Goal: Information Seeking & Learning: Check status

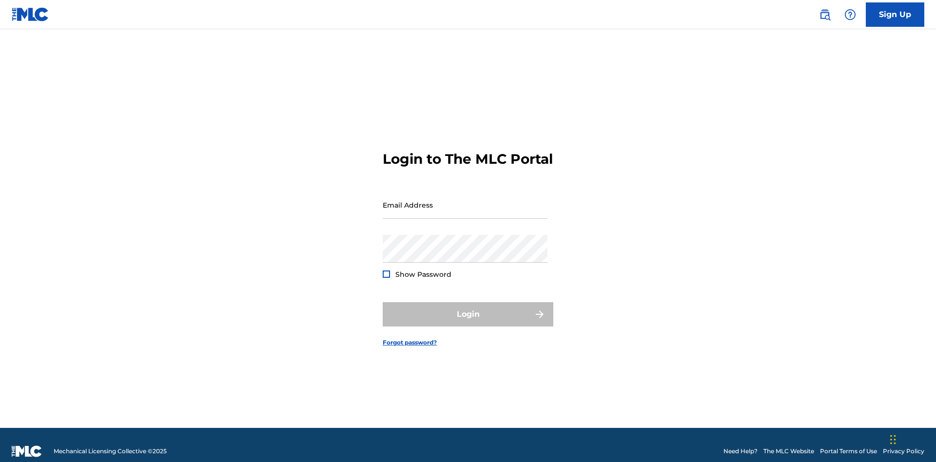
scroll to position [13, 0]
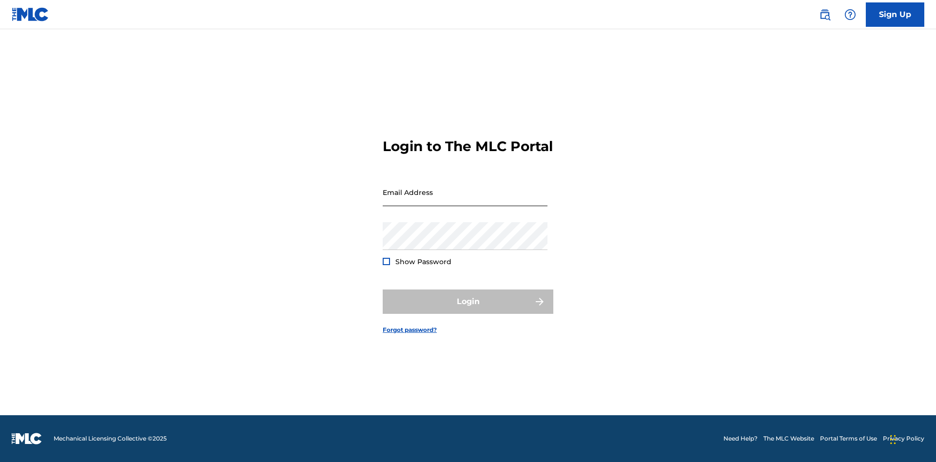
click at [465, 200] on input "Email Address" at bounding box center [465, 192] width 165 height 28
type input "[EMAIL_ADDRESS][DOMAIN_NAME]"
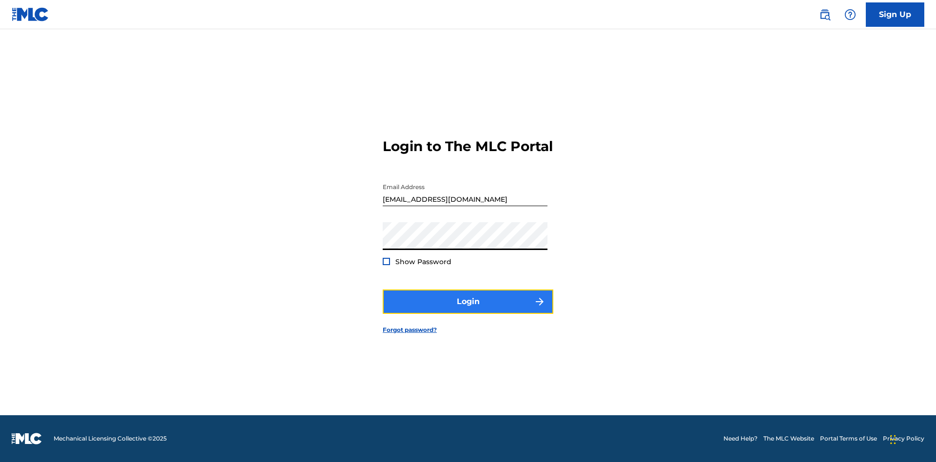
click at [468, 310] on button "Login" at bounding box center [468, 302] width 171 height 24
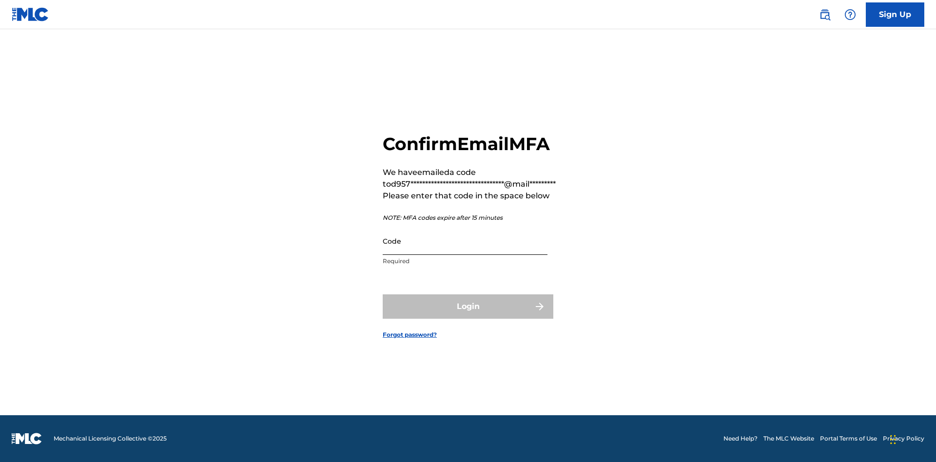
click at [465, 241] on input "Code" at bounding box center [465, 241] width 165 height 28
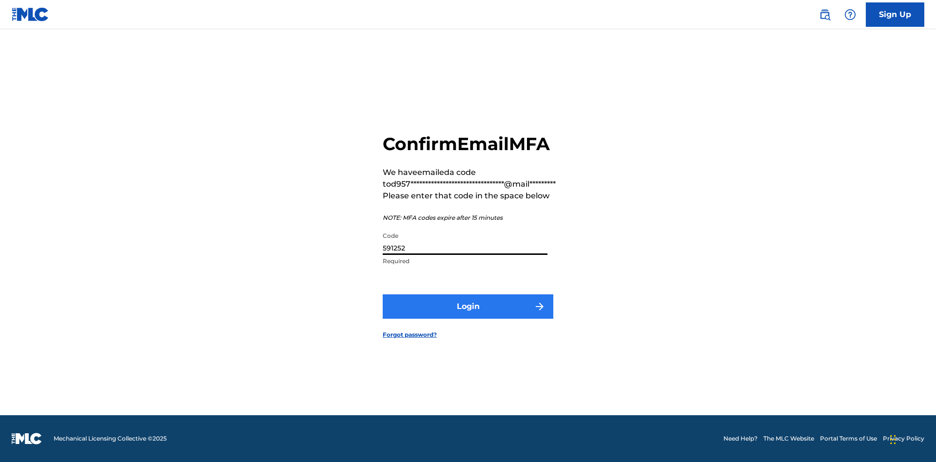
type input "591252"
click at [468, 306] on button "Login" at bounding box center [468, 306] width 171 height 24
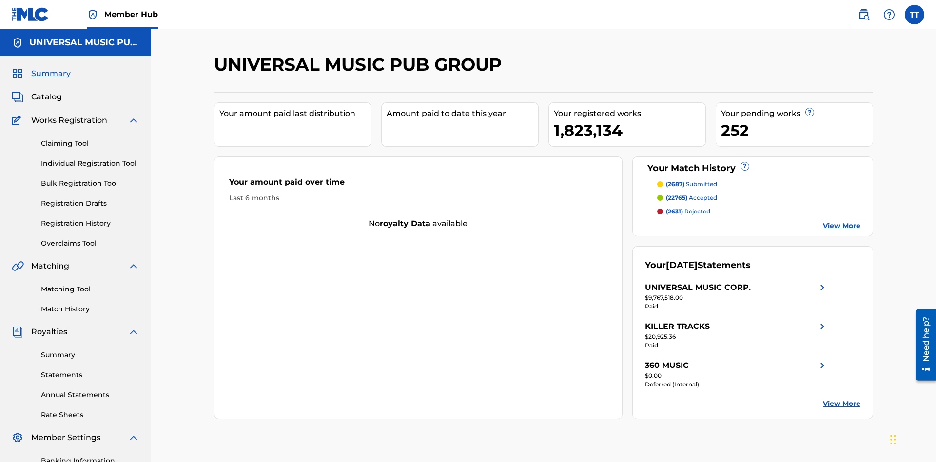
scroll to position [142, 0]
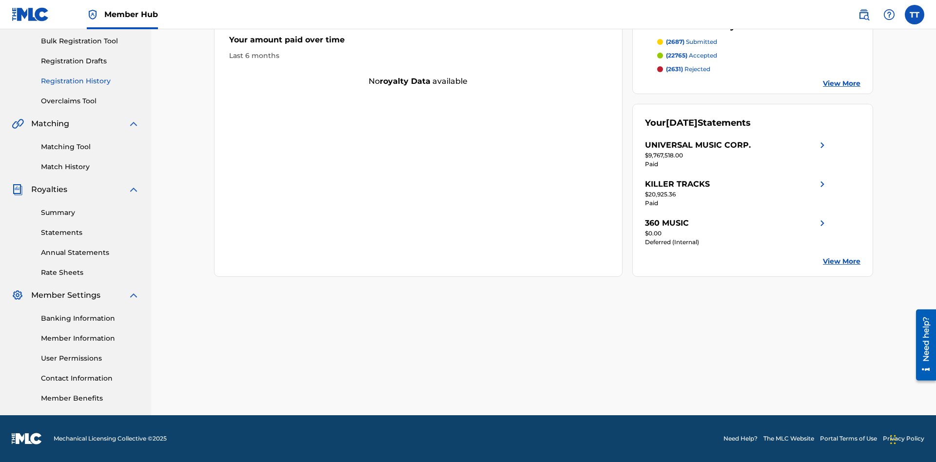
click at [90, 81] on link "Registration History" at bounding box center [90, 81] width 98 height 10
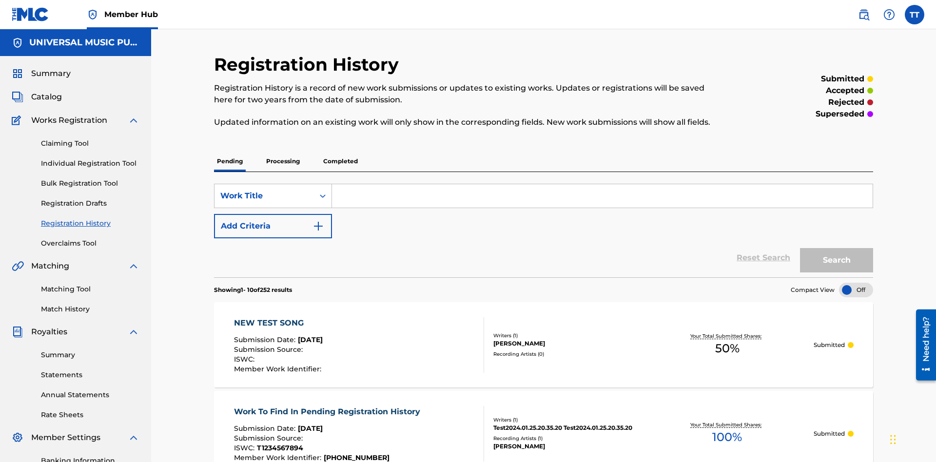
scroll to position [93, 0]
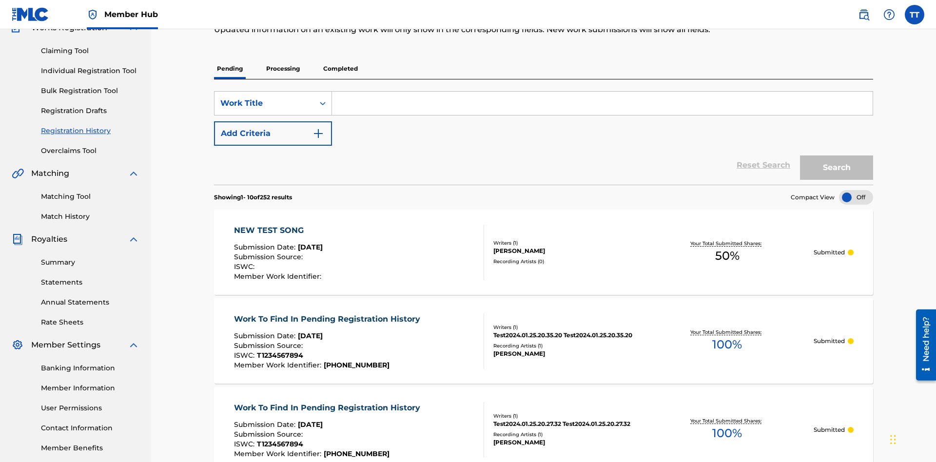
click at [283, 69] on p "Processing" at bounding box center [282, 68] width 39 height 20
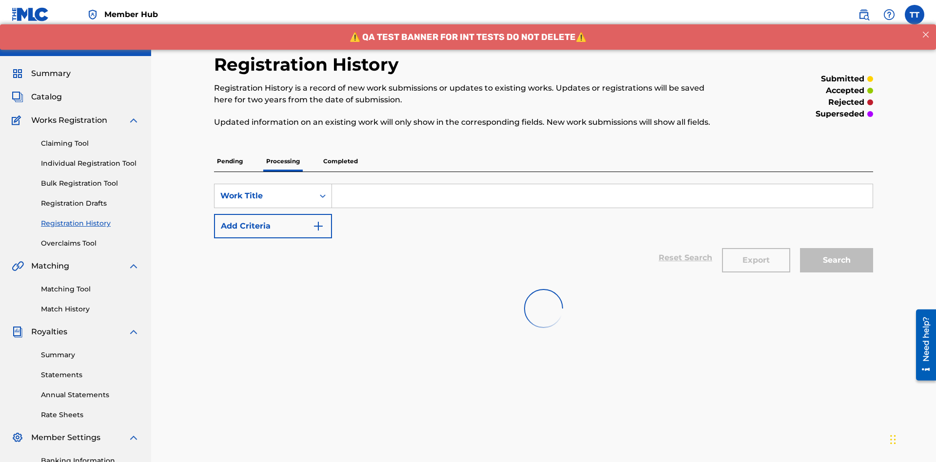
scroll to position [132, 0]
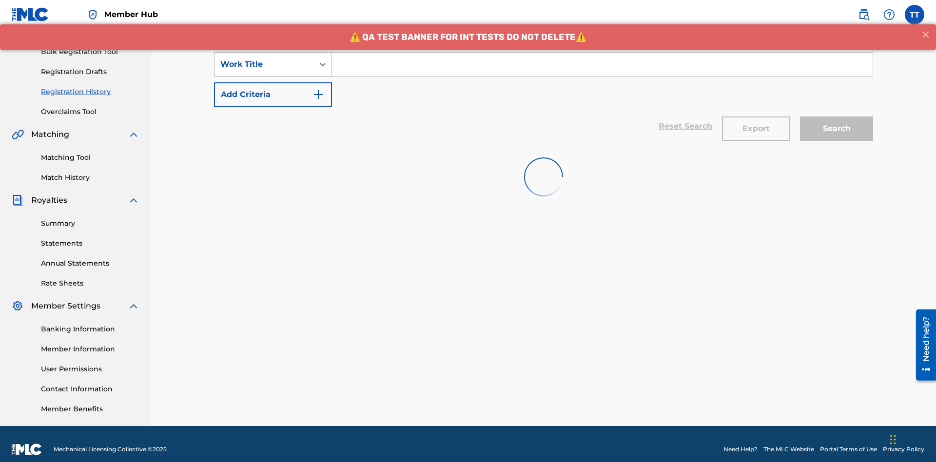
click at [264, 64] on div "Work Title" at bounding box center [264, 64] width 88 height 12
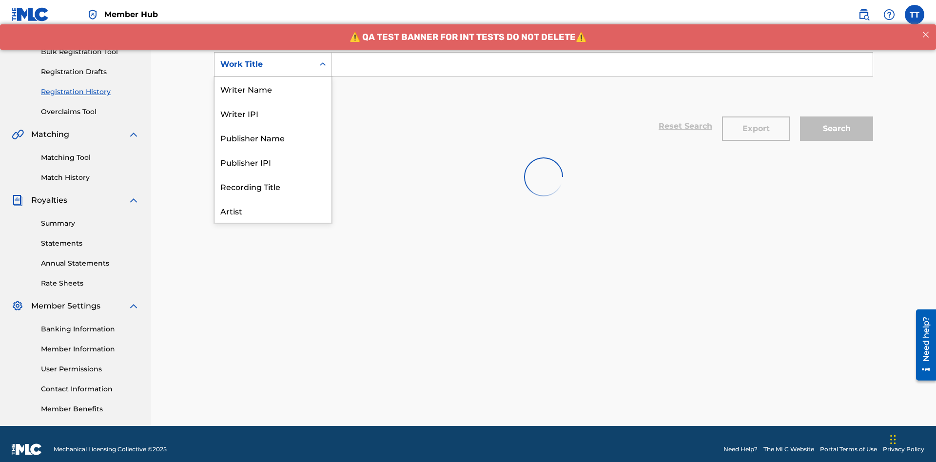
scroll to position [49, 0]
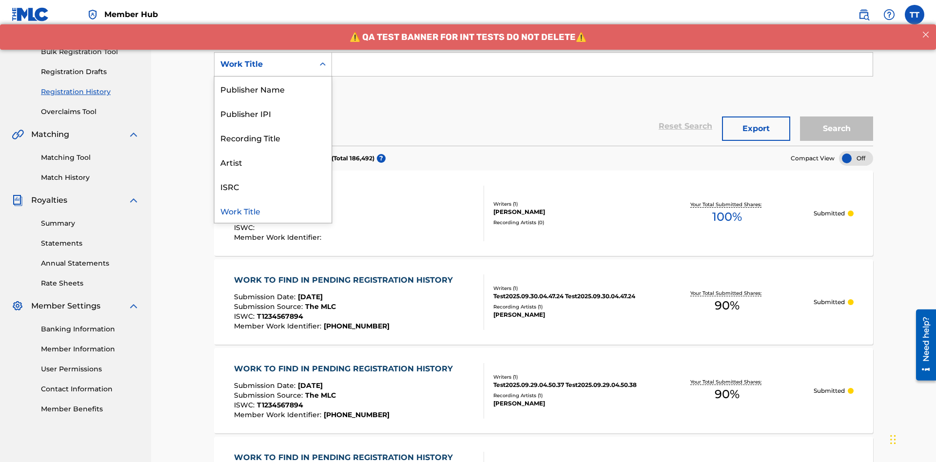
click at [273, 186] on div "ISRC" at bounding box center [272, 186] width 117 height 24
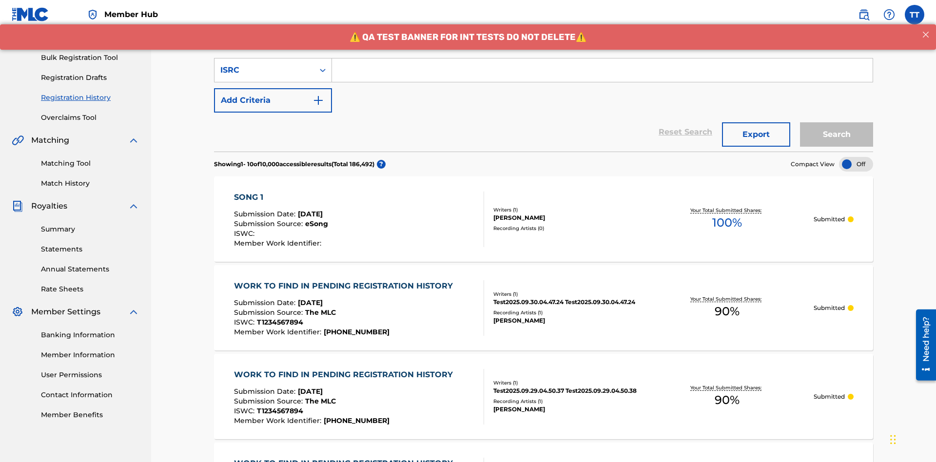
click at [602, 70] on input "Search Form" at bounding box center [602, 69] width 541 height 23
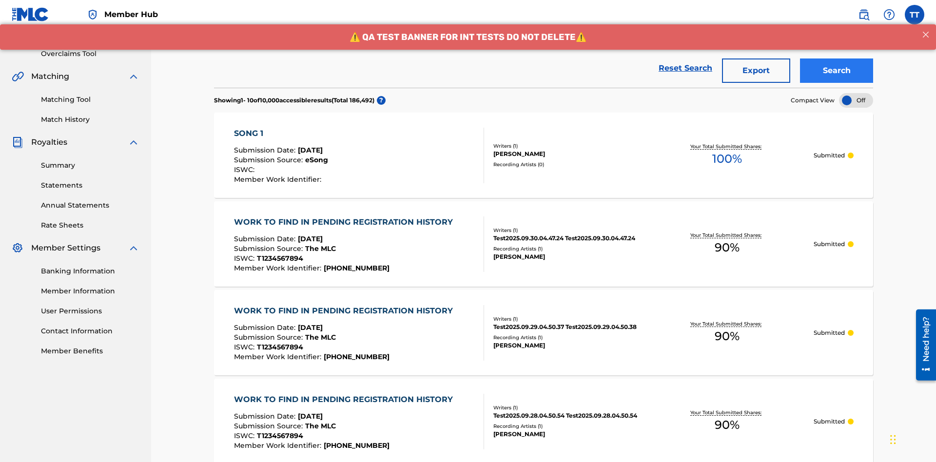
type input "AA3123123123"
click at [836, 71] on button "Search" at bounding box center [836, 70] width 73 height 24
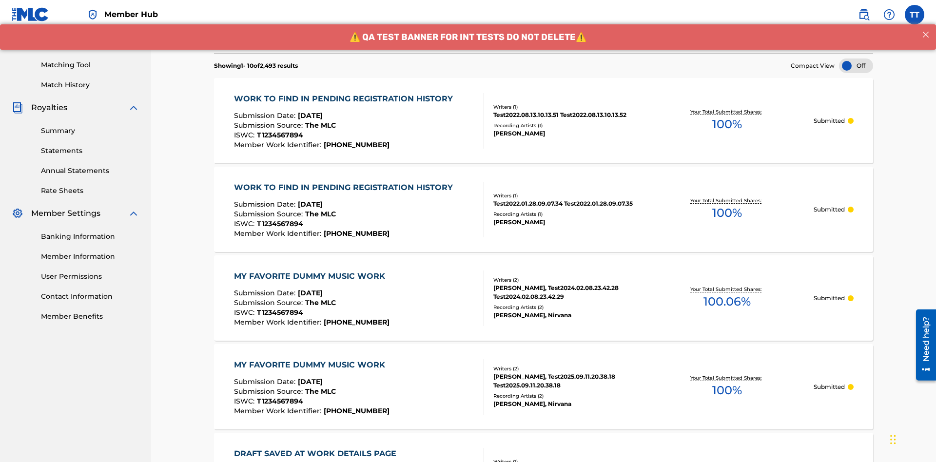
scroll to position [190, 0]
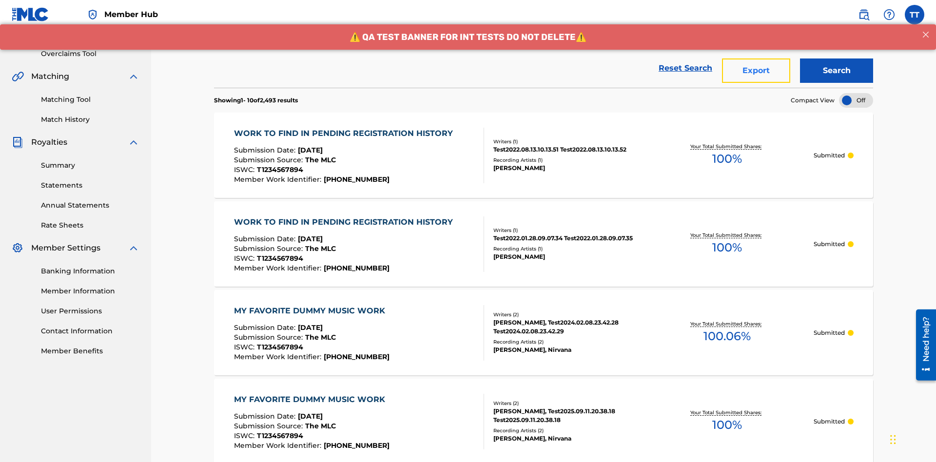
click at [756, 71] on button "Export" at bounding box center [756, 70] width 68 height 24
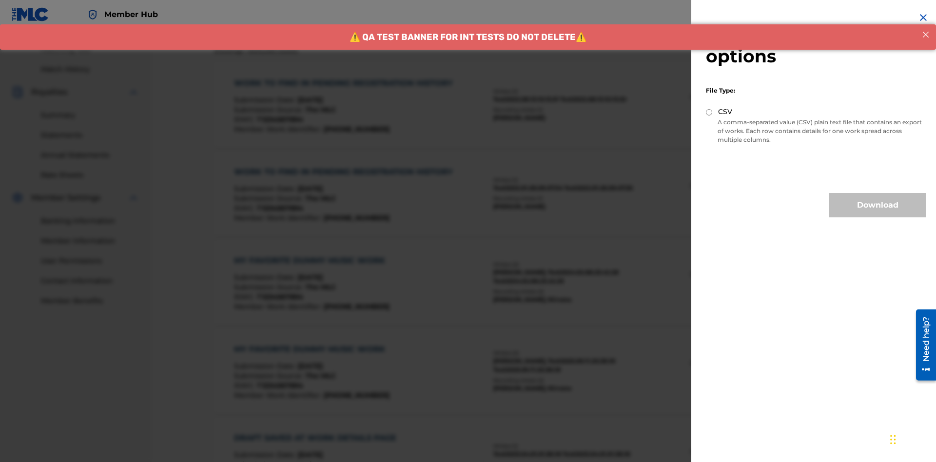
click at [709, 112] on input "CSV" at bounding box center [709, 112] width 6 height 6
radio input "true"
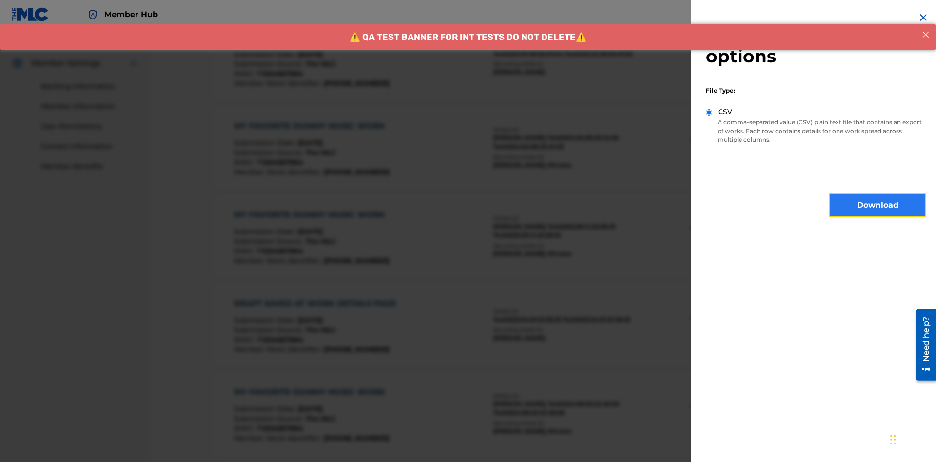
click at [877, 205] on button "Download" at bounding box center [877, 205] width 97 height 24
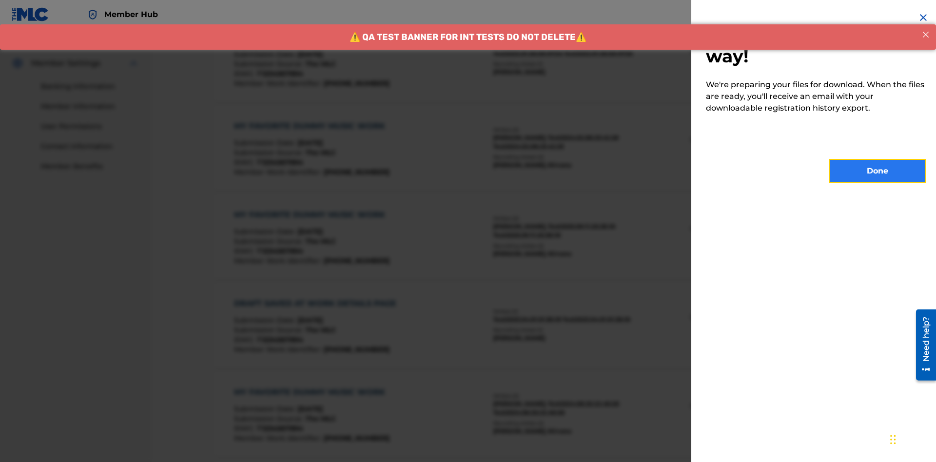
click at [877, 171] on button "Done" at bounding box center [877, 171] width 97 height 24
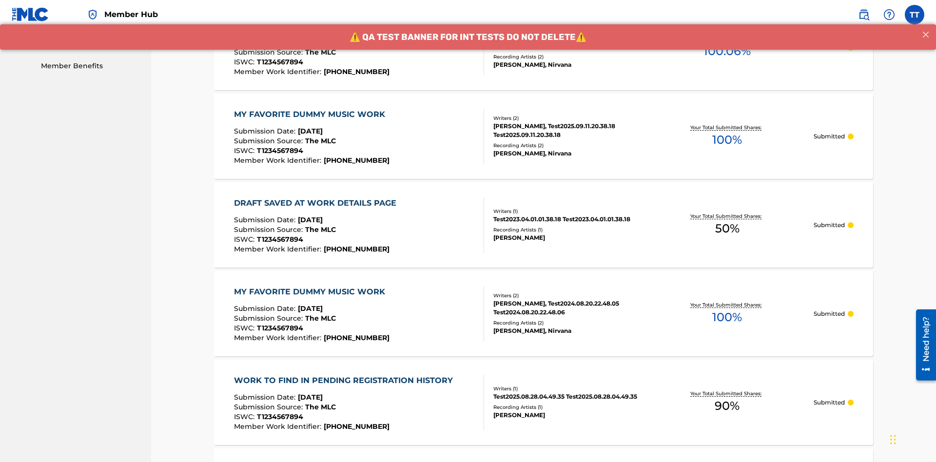
scroll to position [258, 0]
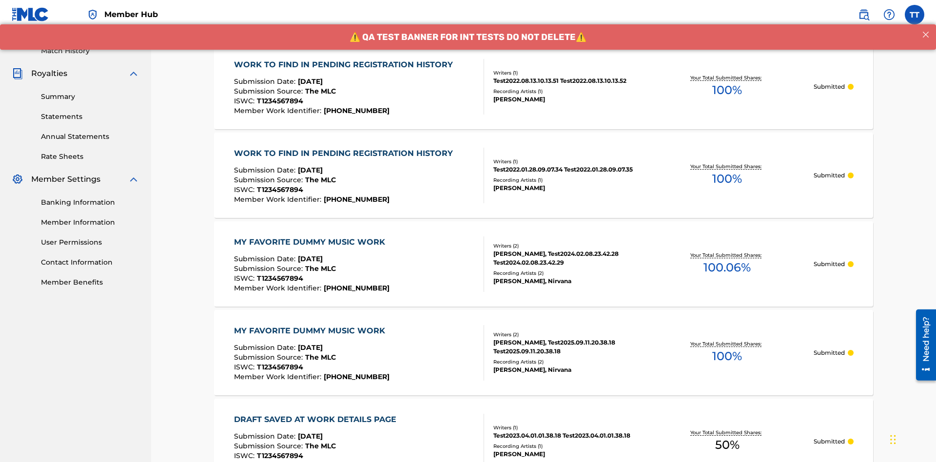
click at [344, 64] on div "WORK TO FIND IN PENDING REGISTRATION HISTORY" at bounding box center [346, 65] width 224 height 12
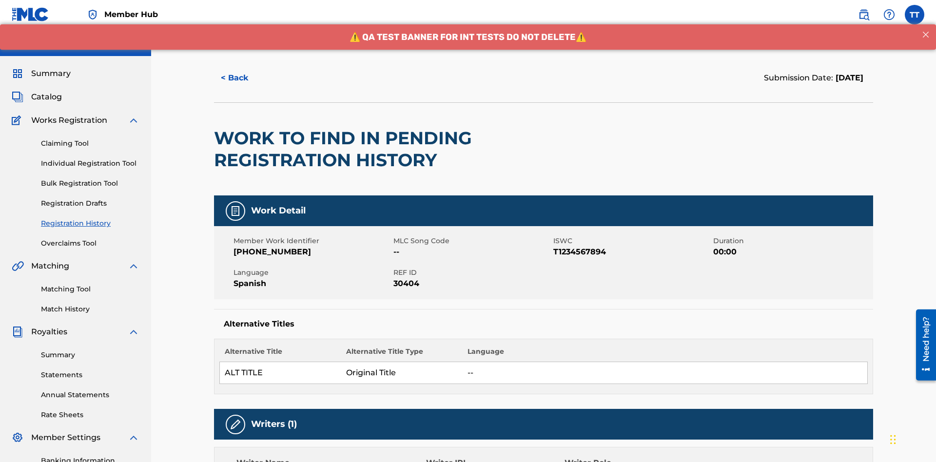
scroll to position [406, 0]
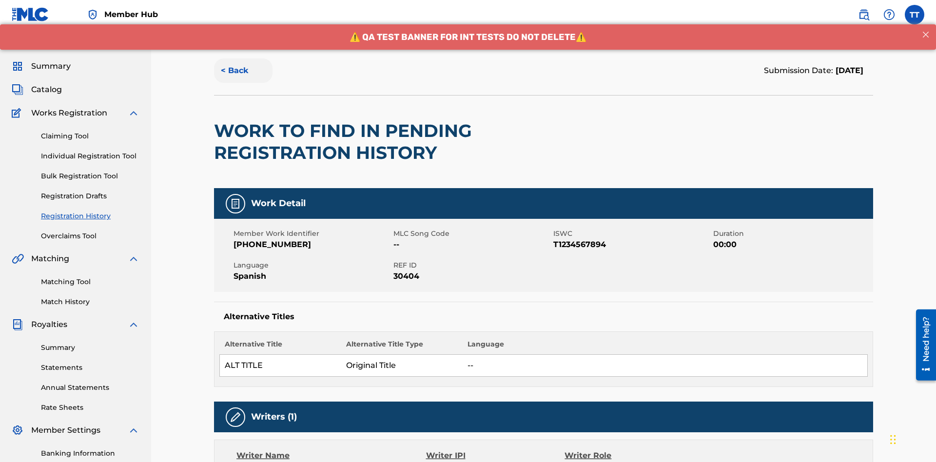
click at [243, 71] on button "< Back" at bounding box center [243, 70] width 58 height 24
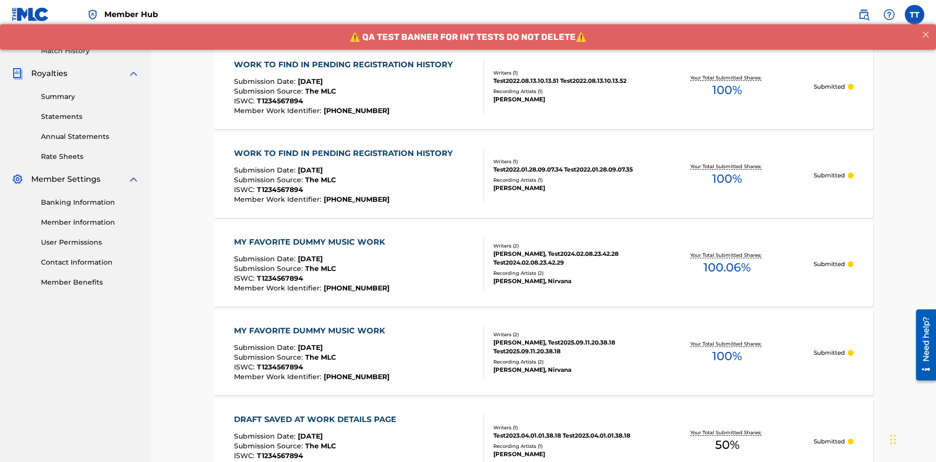
scroll to position [132, 0]
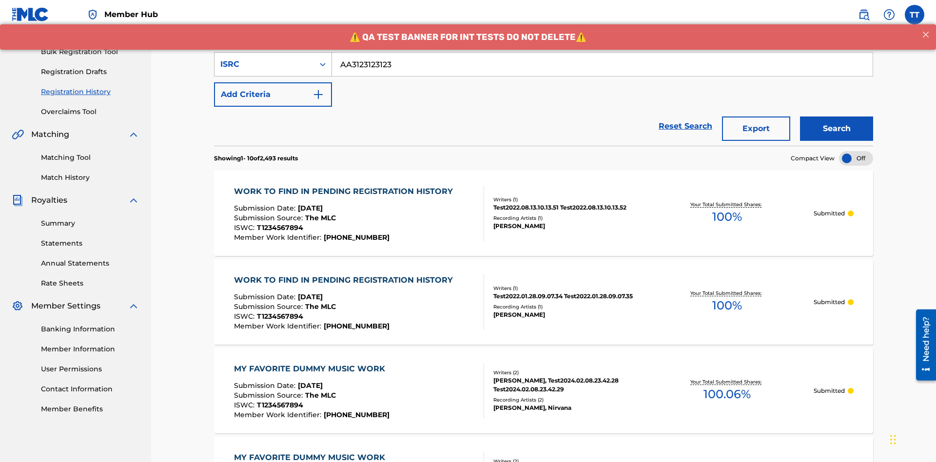
click at [264, 64] on div "ISRC" at bounding box center [264, 64] width 88 height 12
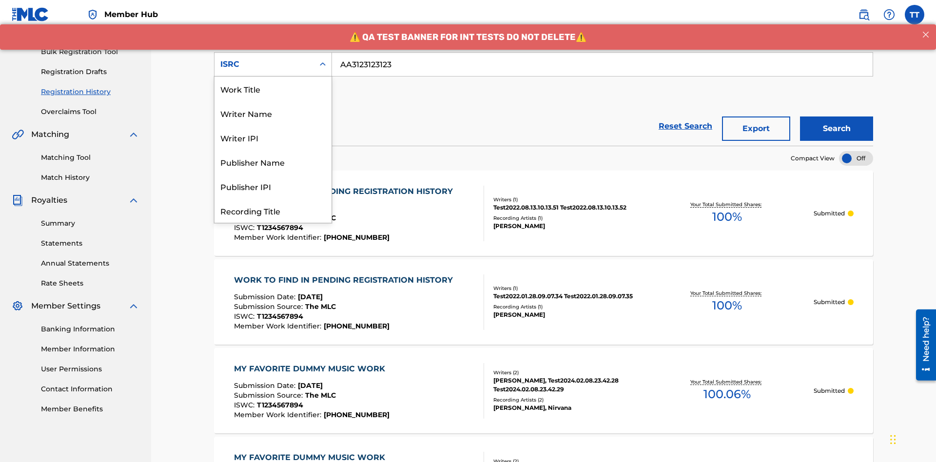
scroll to position [49, 0]
click at [273, 162] on div "Recording Title" at bounding box center [272, 162] width 117 height 24
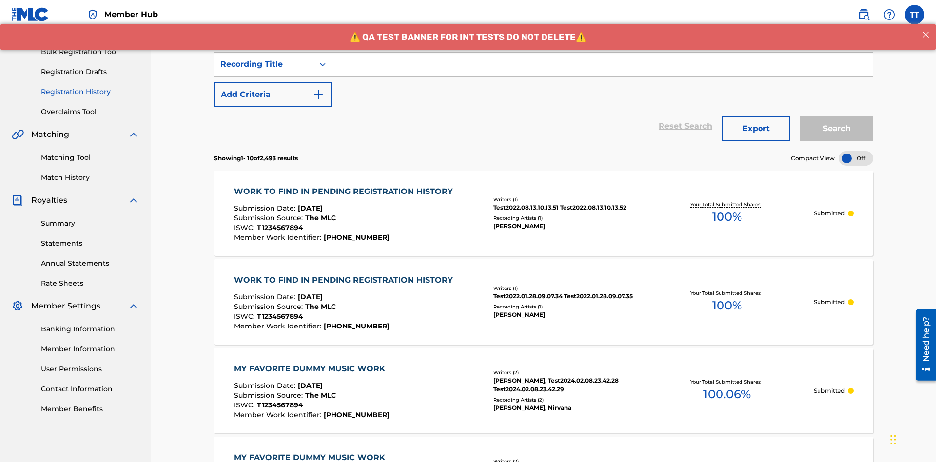
scroll to position [126, 0]
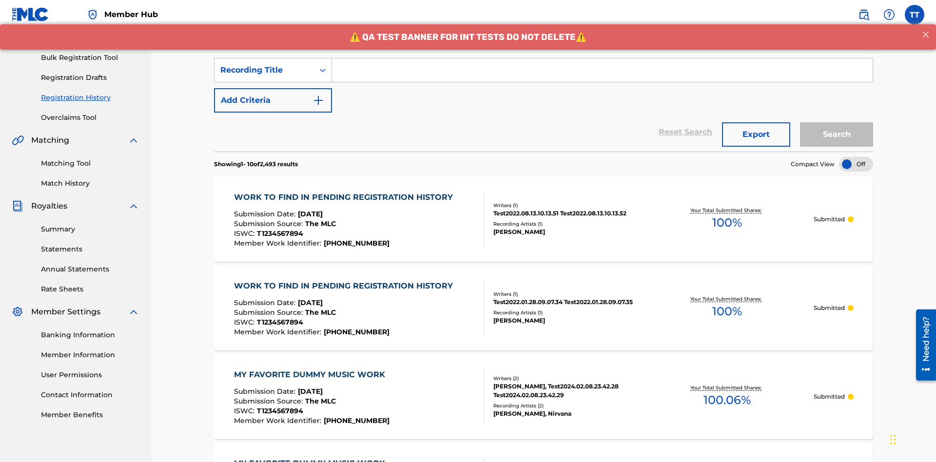
click at [602, 70] on input "Search Form" at bounding box center [602, 69] width 541 height 23
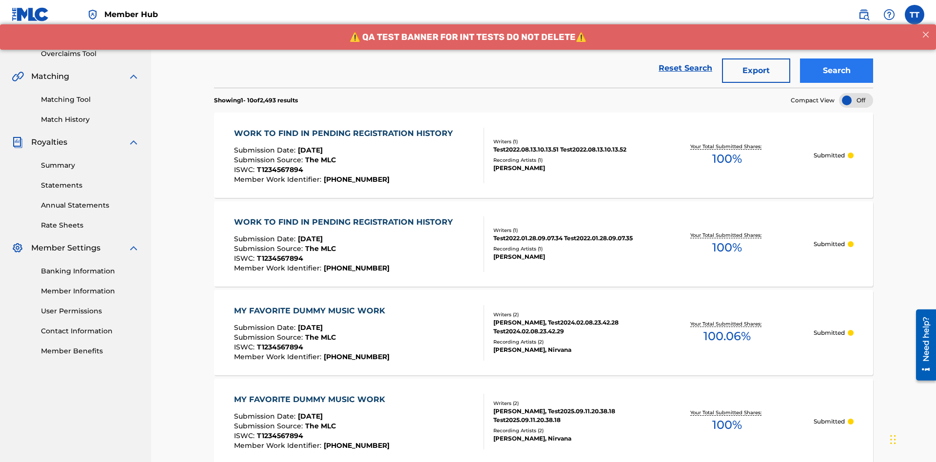
type input "Best Song Ever"
click at [836, 71] on button "Search" at bounding box center [836, 70] width 73 height 24
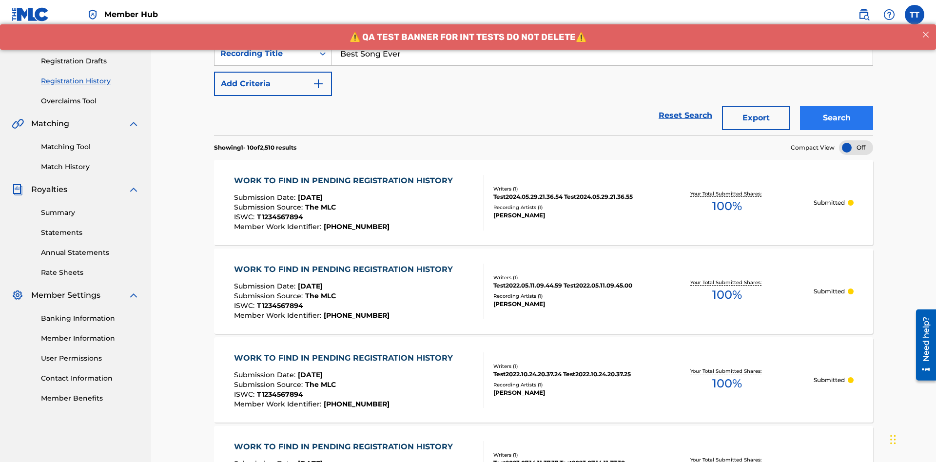
scroll to position [190, 0]
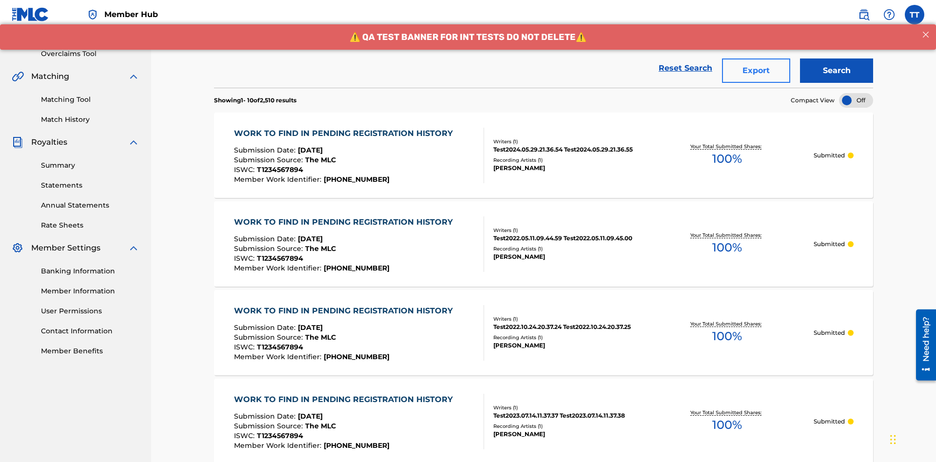
click at [756, 71] on button "Export" at bounding box center [756, 70] width 68 height 24
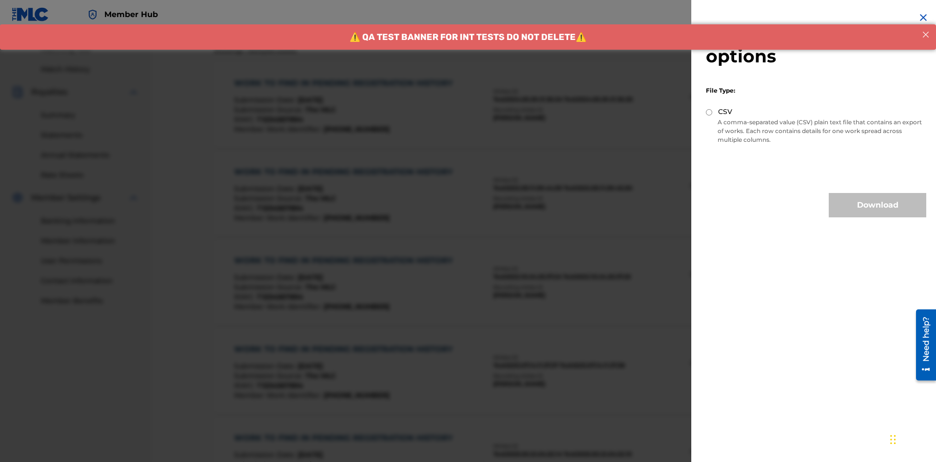
click at [709, 112] on input "CSV" at bounding box center [709, 112] width 6 height 6
radio input "true"
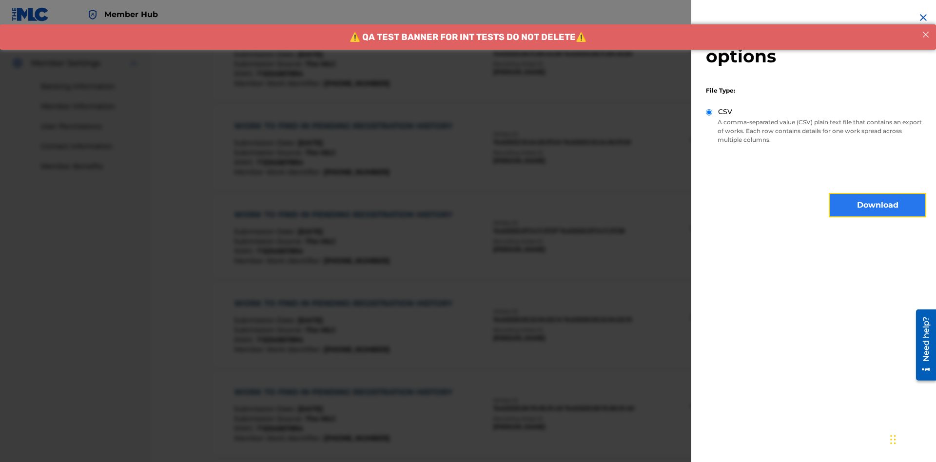
click at [877, 205] on button "Download" at bounding box center [877, 205] width 97 height 24
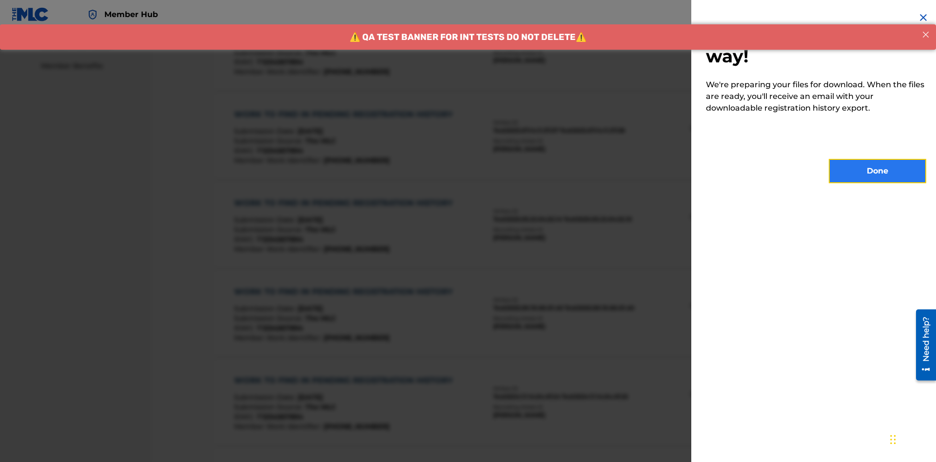
click at [877, 171] on button "Done" at bounding box center [877, 171] width 97 height 24
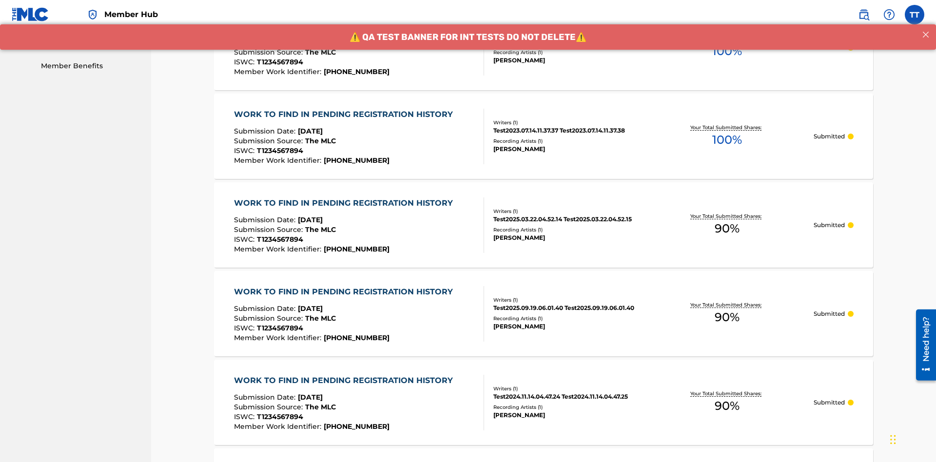
scroll to position [258, 0]
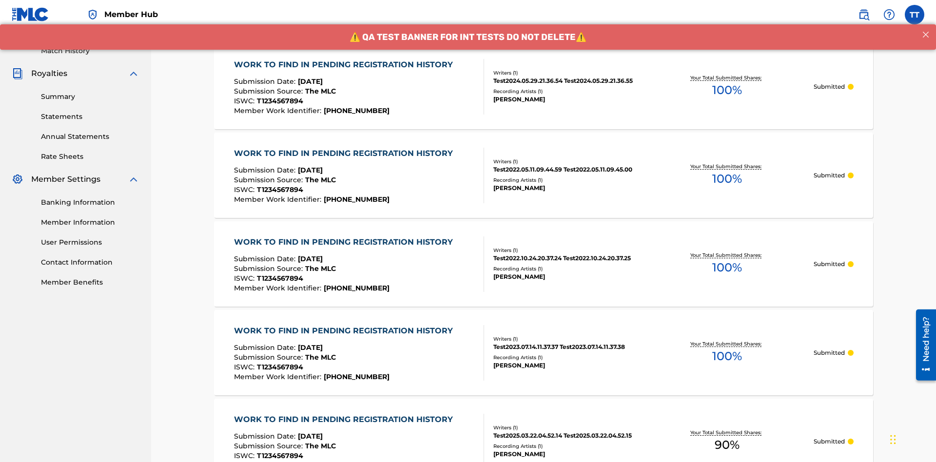
click at [344, 64] on div "WORK TO FIND IN PENDING REGISTRATION HISTORY" at bounding box center [346, 65] width 224 height 12
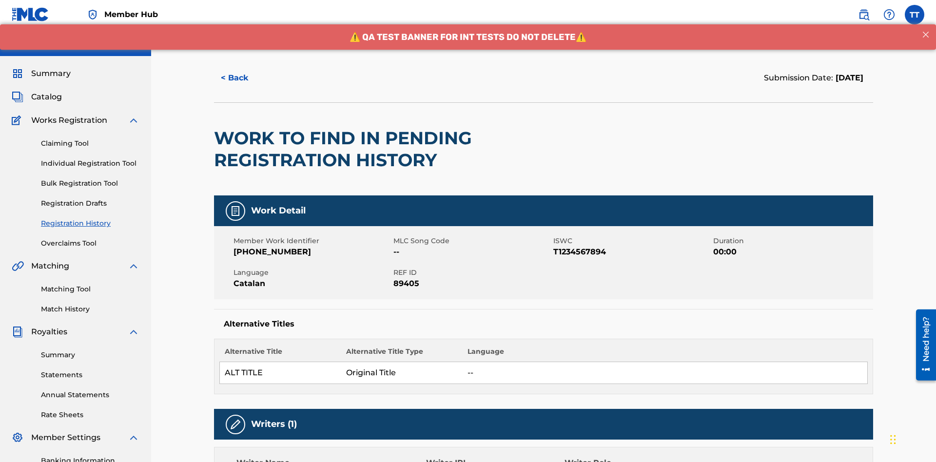
scroll to position [406, 0]
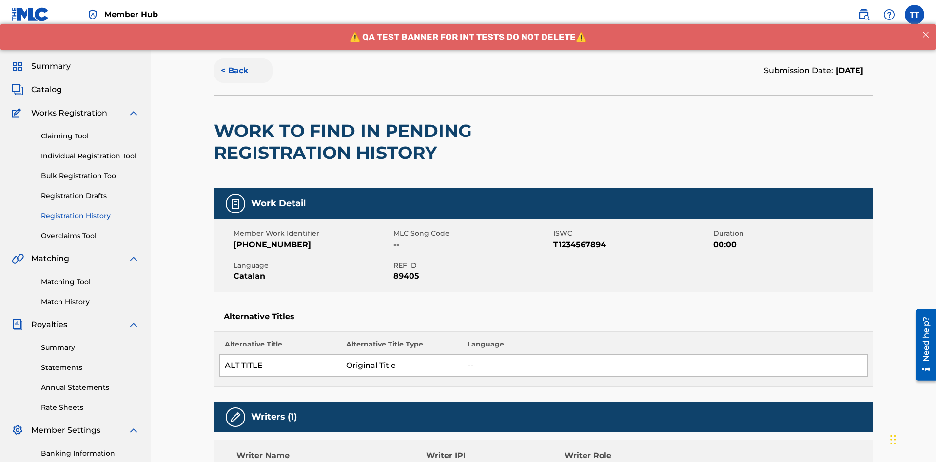
click at [243, 71] on button "< Back" at bounding box center [243, 70] width 58 height 24
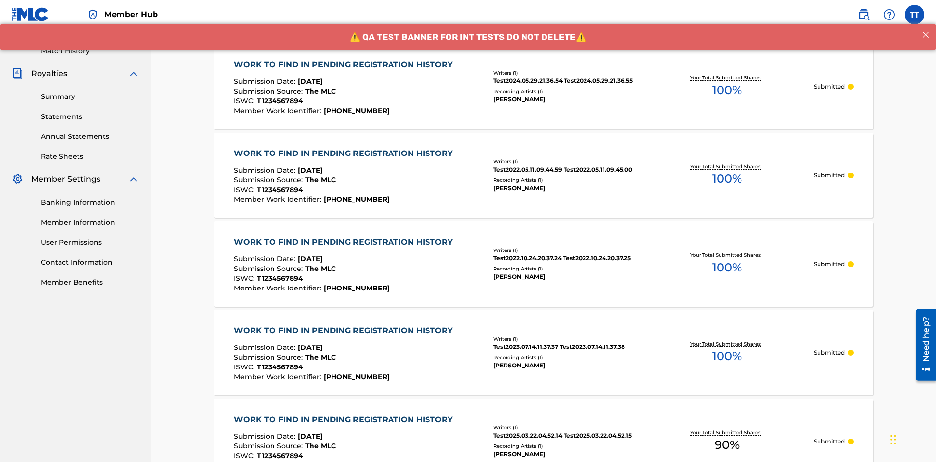
scroll to position [132, 0]
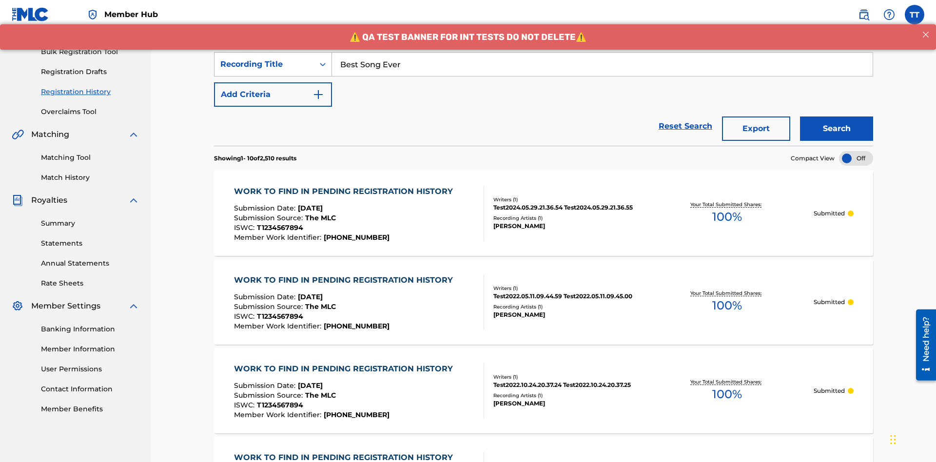
click at [264, 64] on div "Recording Title" at bounding box center [264, 64] width 88 height 12
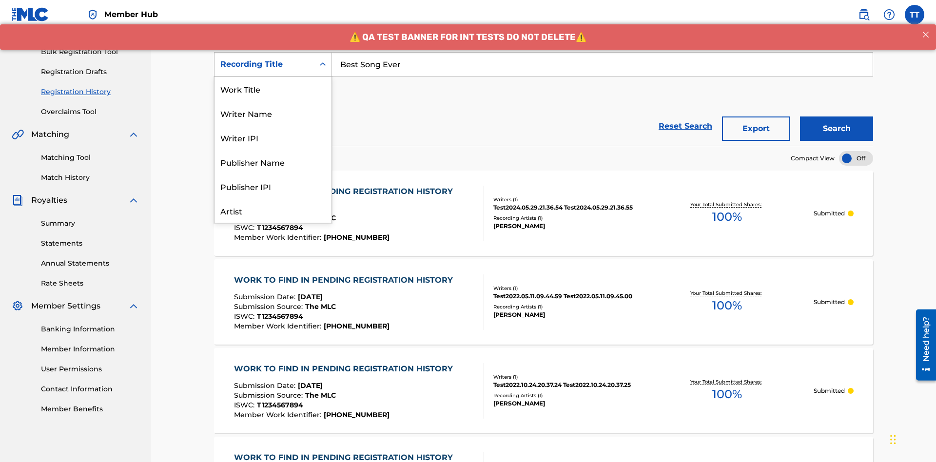
scroll to position [49, 0]
click at [273, 52] on div "Work Title" at bounding box center [272, 40] width 117 height 24
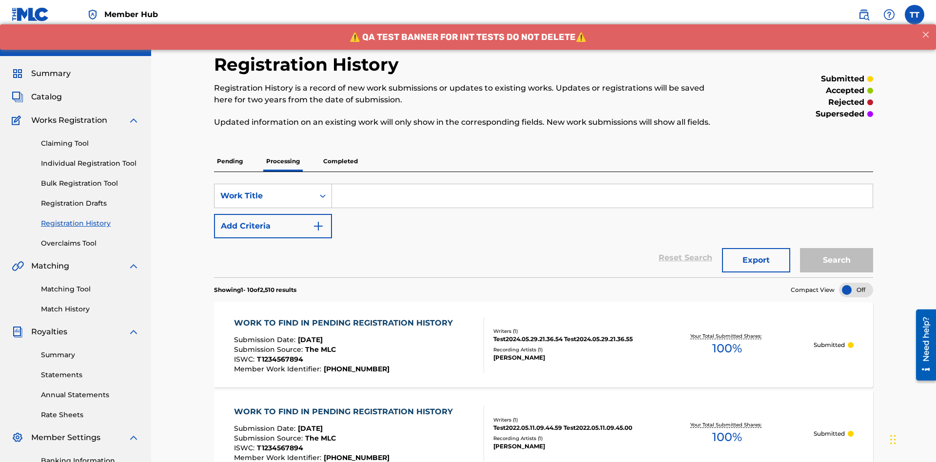
scroll to position [126, 0]
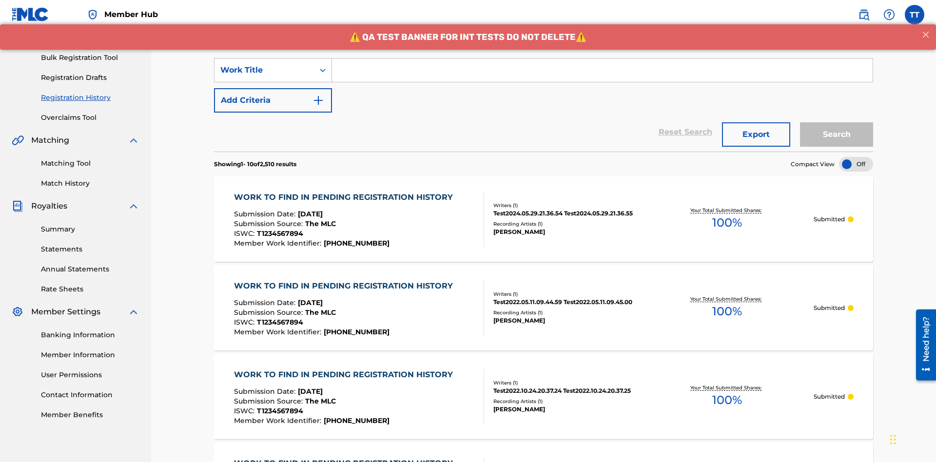
click at [602, 70] on input "Search Form" at bounding box center [602, 69] width 541 height 23
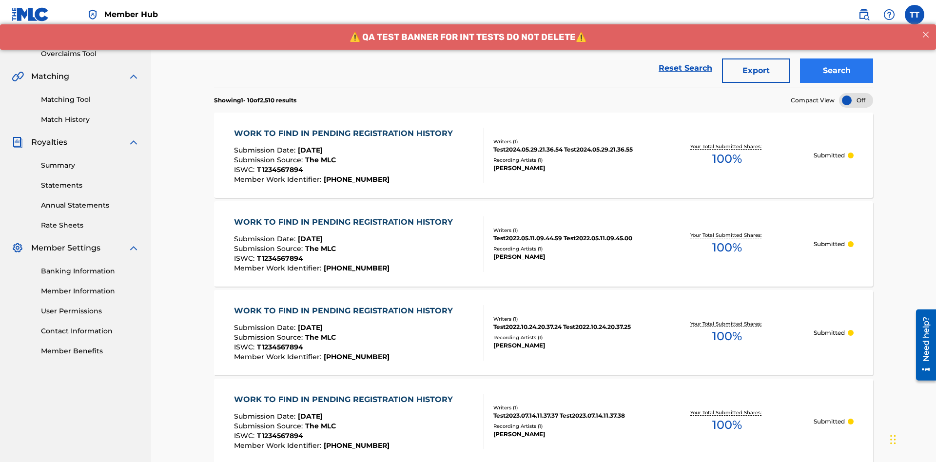
type input "MY FAVORITE DUMMY MUSIC WORK"
click at [836, 71] on button "Search" at bounding box center [836, 70] width 73 height 24
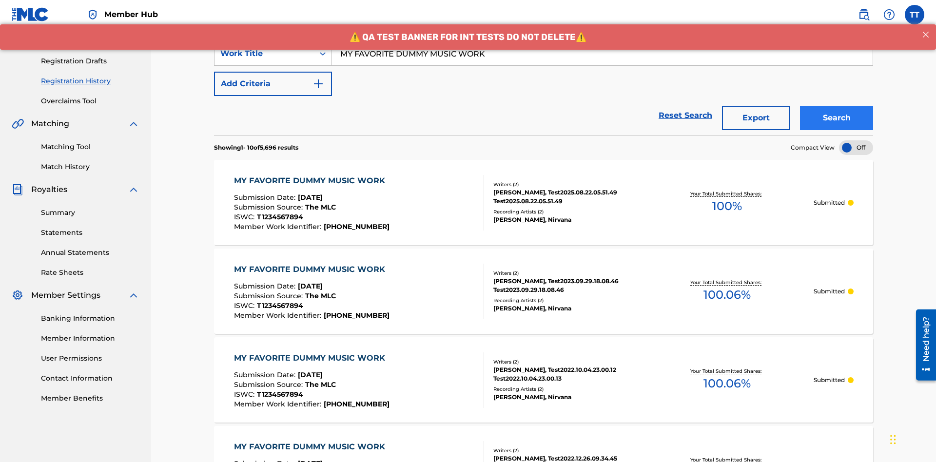
scroll to position [190, 0]
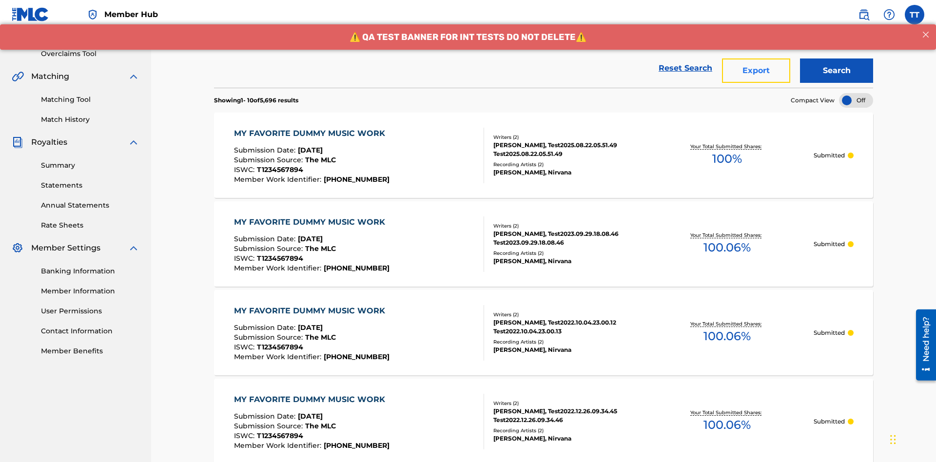
click at [756, 71] on button "Export" at bounding box center [756, 70] width 68 height 24
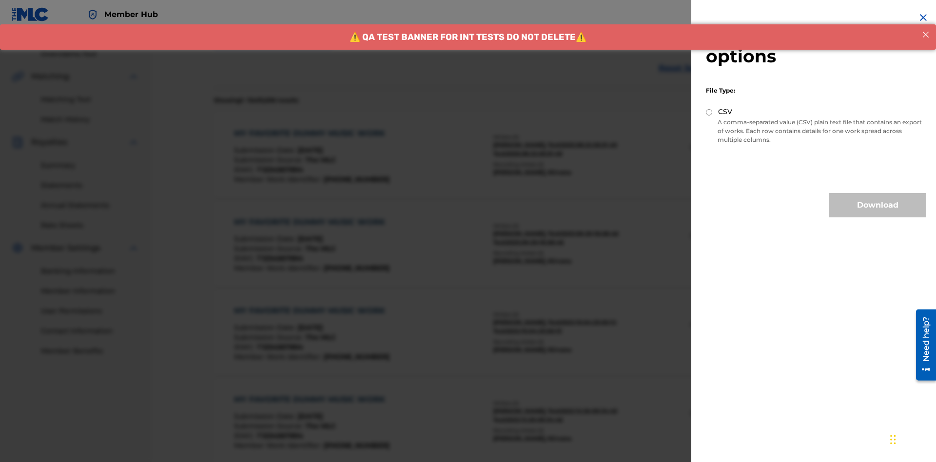
click at [709, 112] on input "CSV" at bounding box center [709, 112] width 6 height 6
radio input "true"
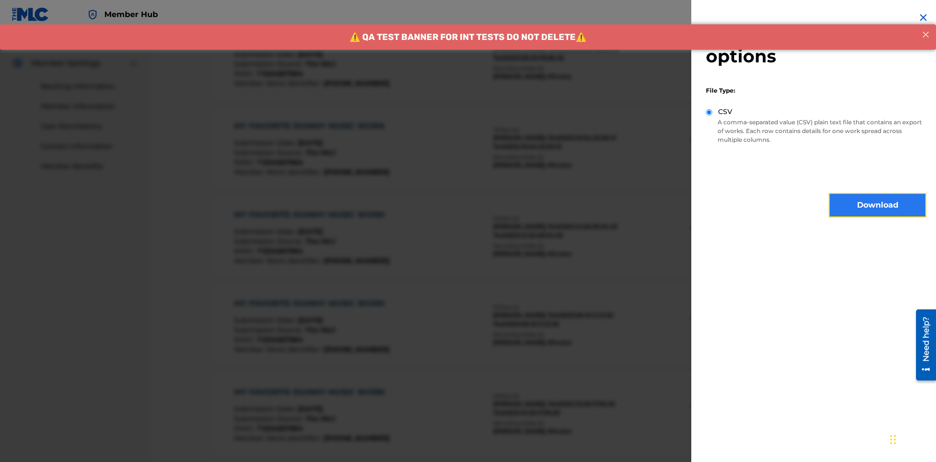
click at [877, 205] on button "Download" at bounding box center [877, 205] width 97 height 24
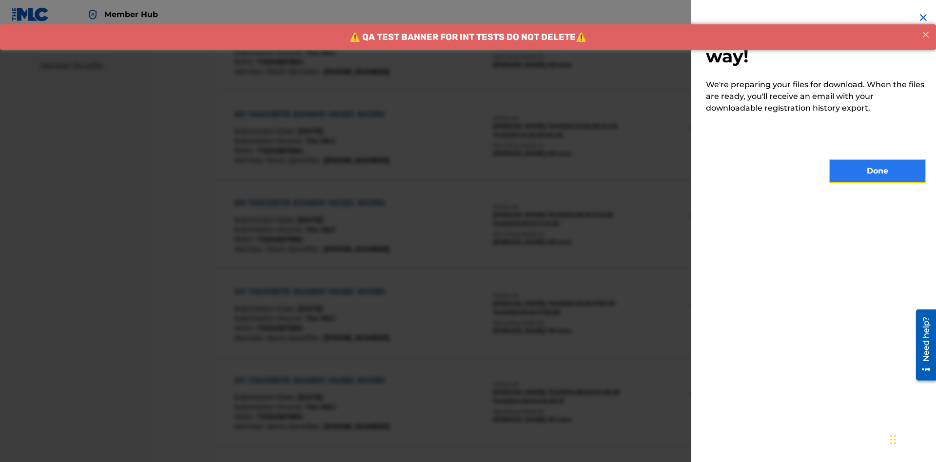
click at [877, 171] on button "Done" at bounding box center [877, 171] width 97 height 24
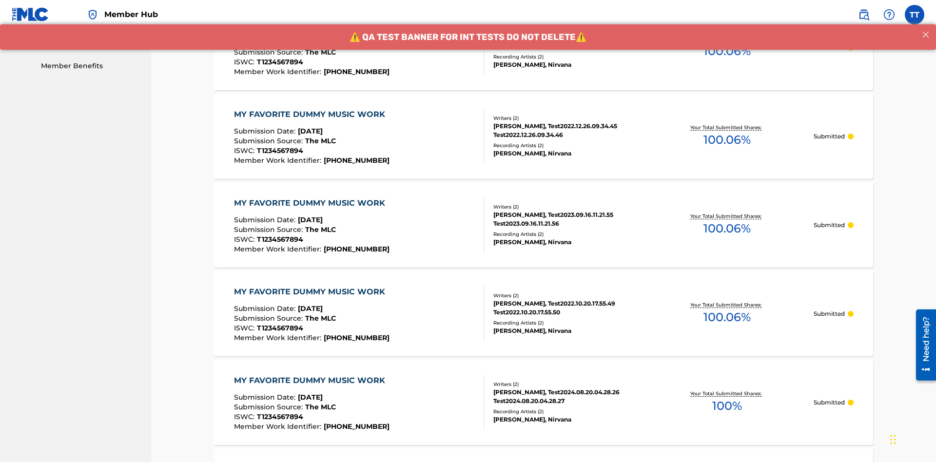
scroll to position [258, 0]
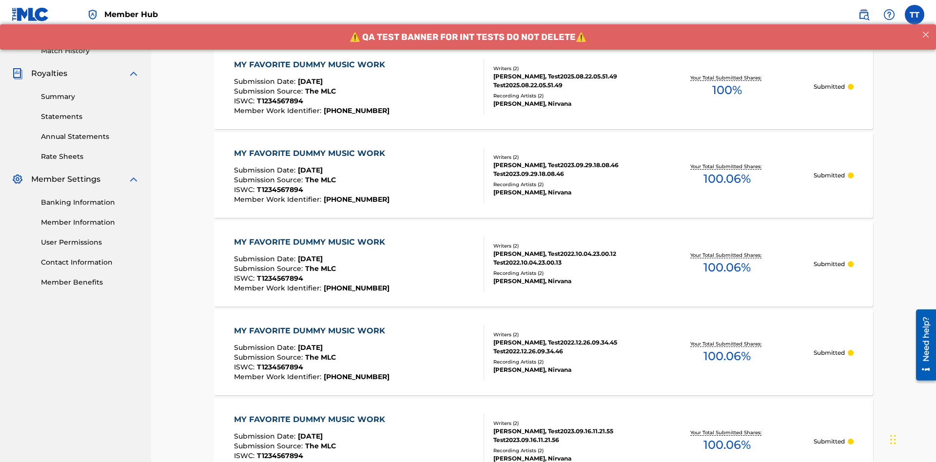
click at [311, 64] on div "MY FAVORITE DUMMY MUSIC WORK" at bounding box center [312, 65] width 156 height 12
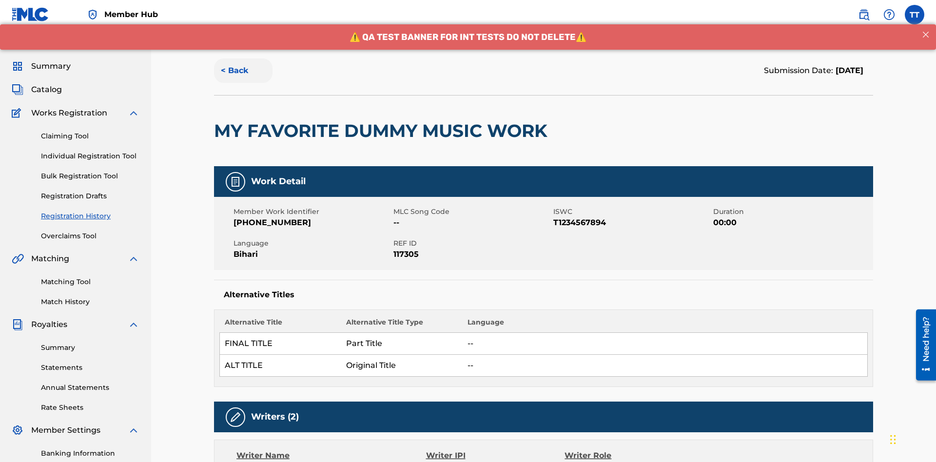
click at [243, 71] on button "< Back" at bounding box center [243, 70] width 58 height 24
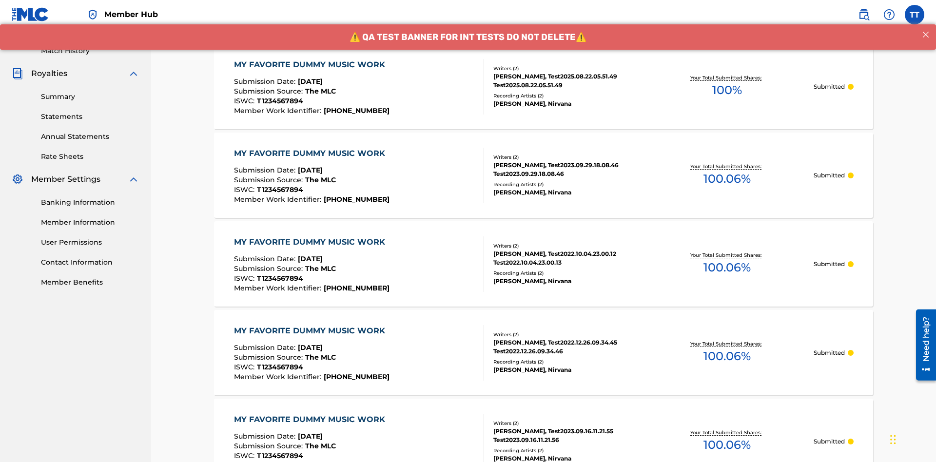
scroll to position [132, 0]
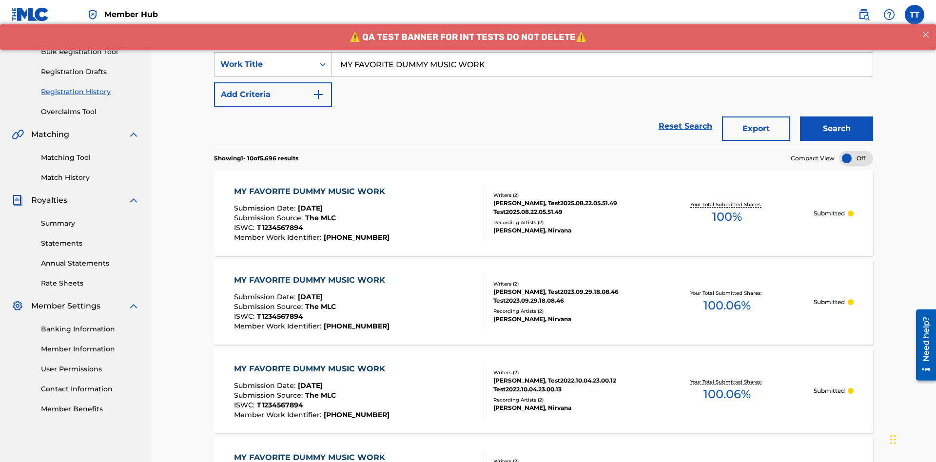
click at [264, 64] on div "Work Title" at bounding box center [264, 64] width 88 height 12
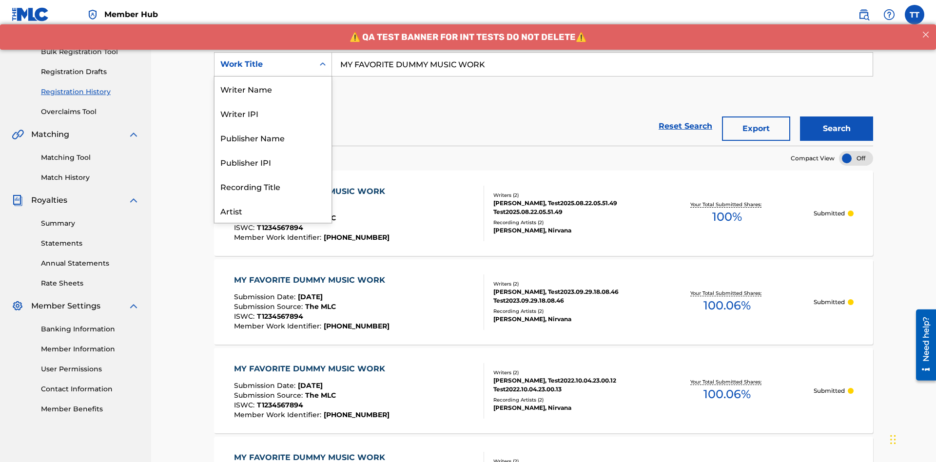
scroll to position [49, 0]
click at [273, 52] on div "Writer Name" at bounding box center [272, 40] width 117 height 24
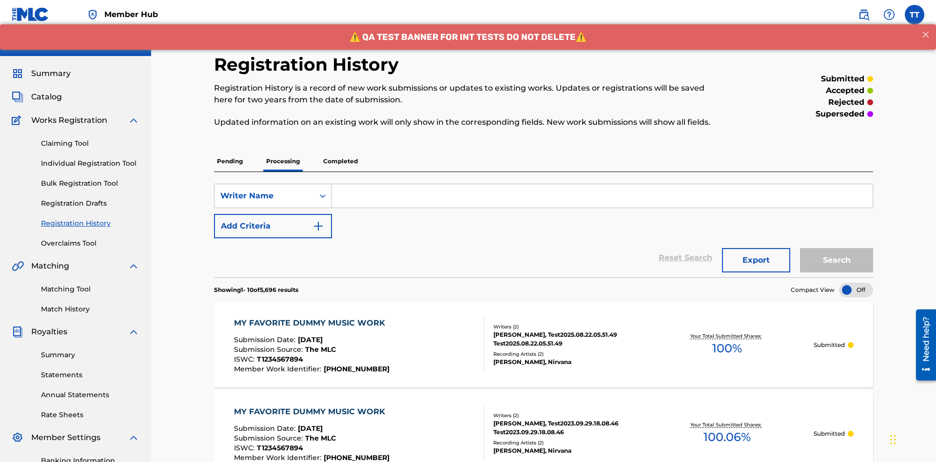
scroll to position [0, 0]
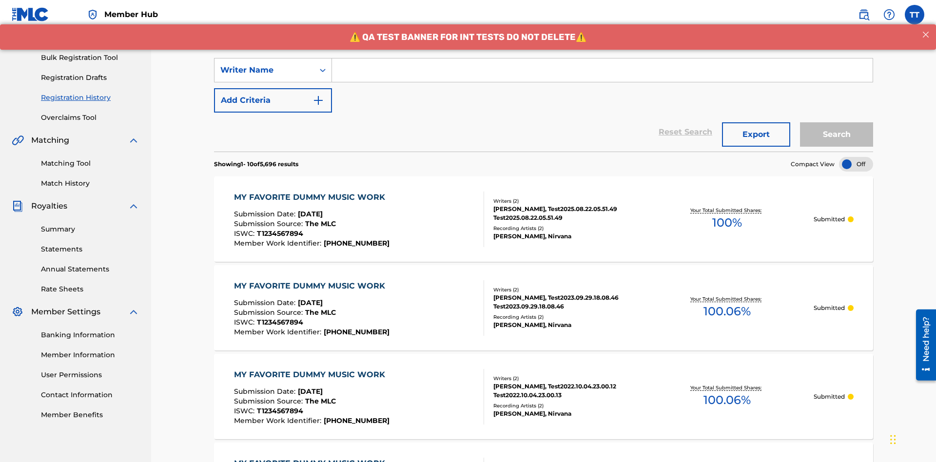
click at [602, 70] on input "Search Form" at bounding box center [602, 69] width 541 height 23
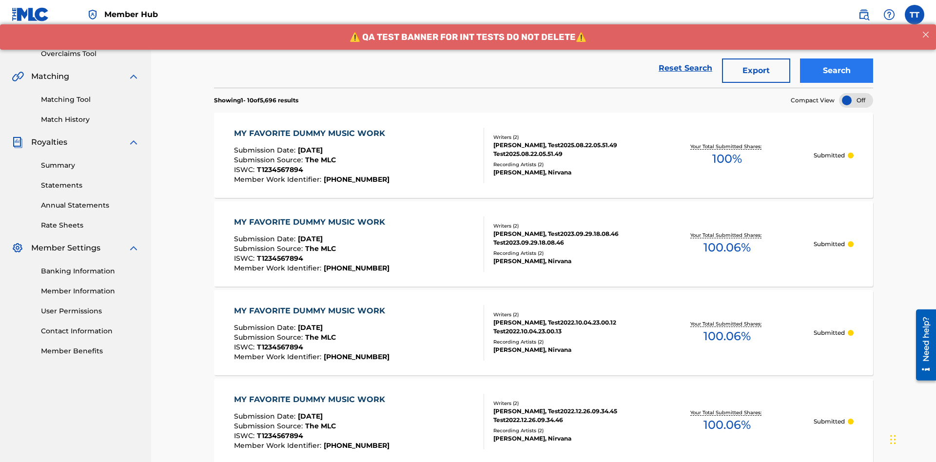
type input "[PERSON_NAME]"
click at [836, 71] on button "Search" at bounding box center [836, 70] width 73 height 24
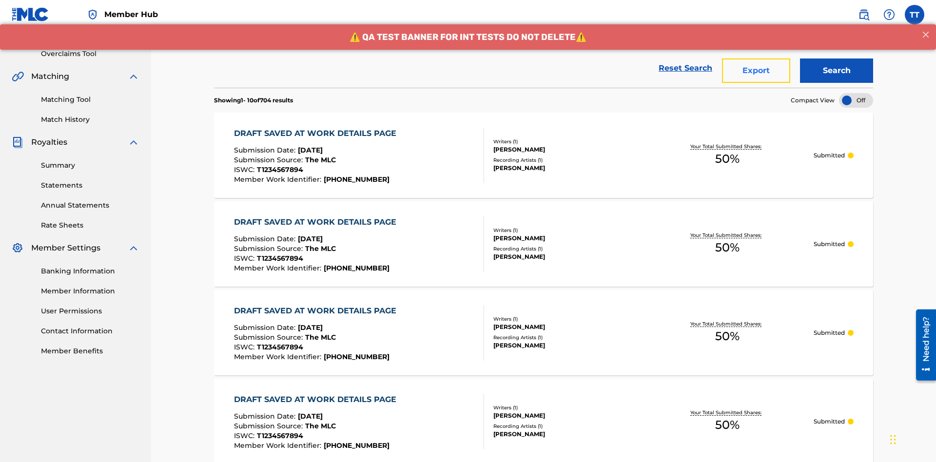
click at [756, 71] on button "Export" at bounding box center [756, 70] width 68 height 24
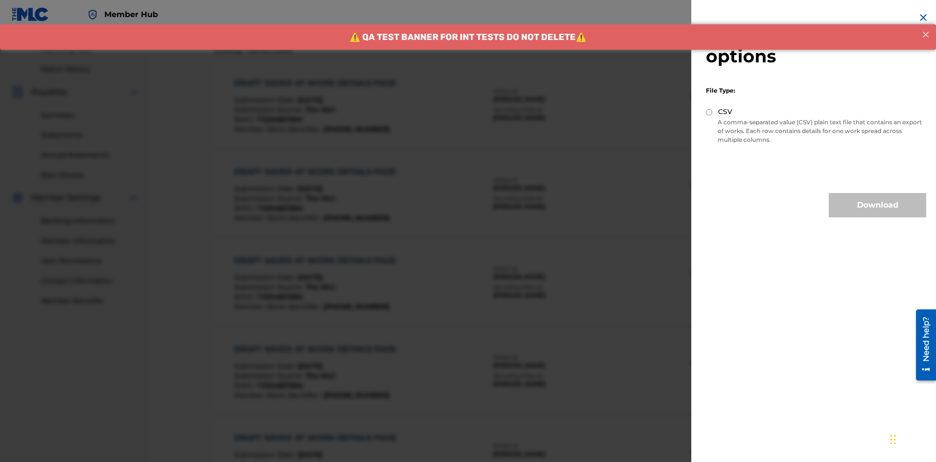
click at [709, 112] on input "CSV" at bounding box center [709, 112] width 6 height 6
radio input "true"
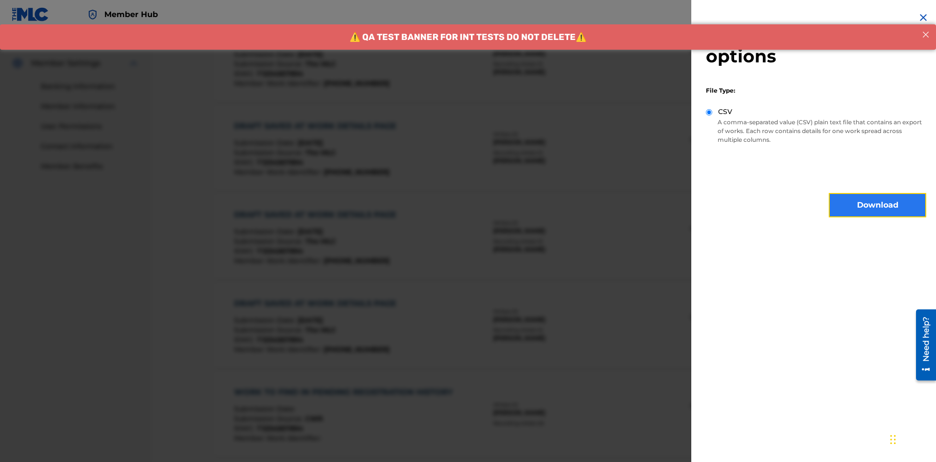
click at [877, 205] on button "Download" at bounding box center [877, 205] width 97 height 24
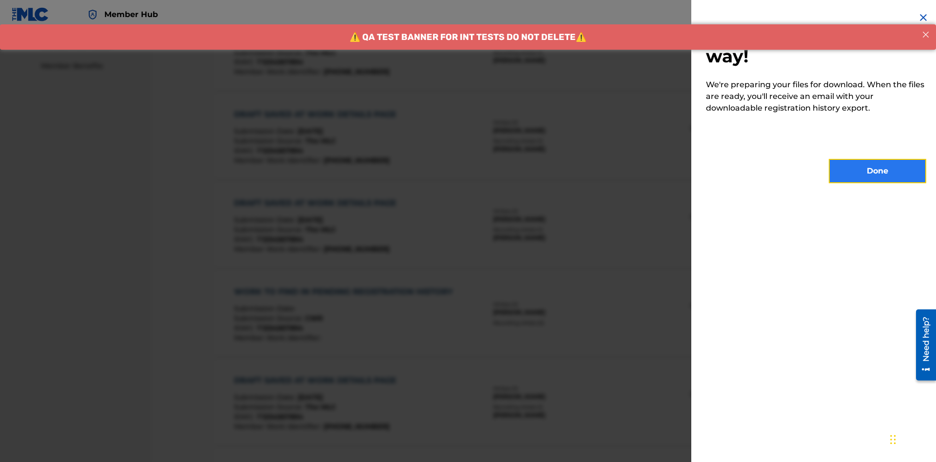
click at [877, 171] on button "Done" at bounding box center [877, 171] width 97 height 24
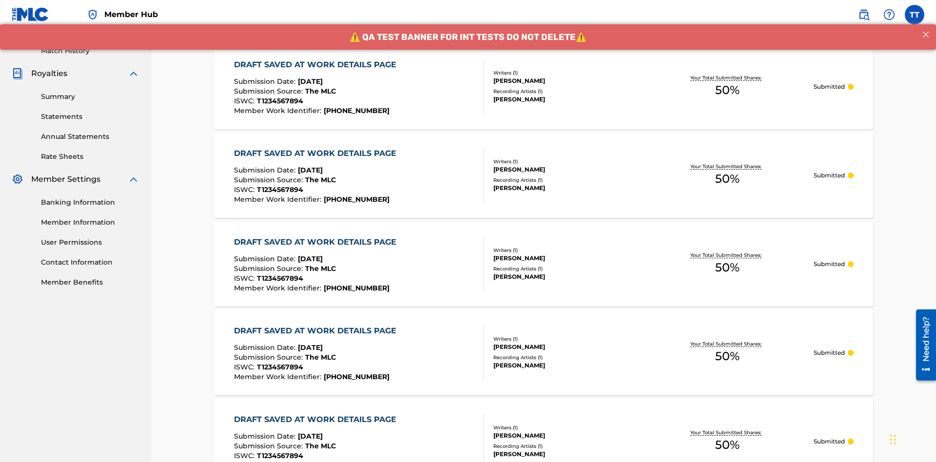
click at [317, 64] on div "DRAFT SAVED AT WORK DETAILS PAGE" at bounding box center [317, 65] width 167 height 12
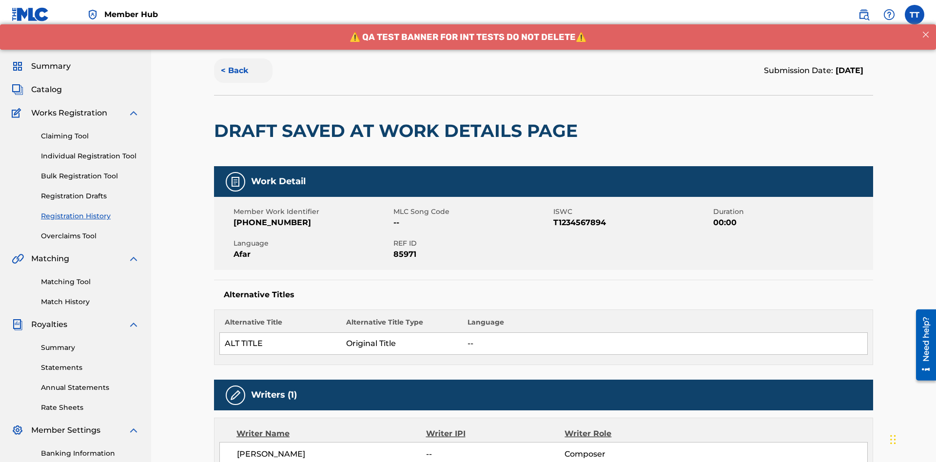
click at [243, 71] on button "< Back" at bounding box center [243, 70] width 58 height 24
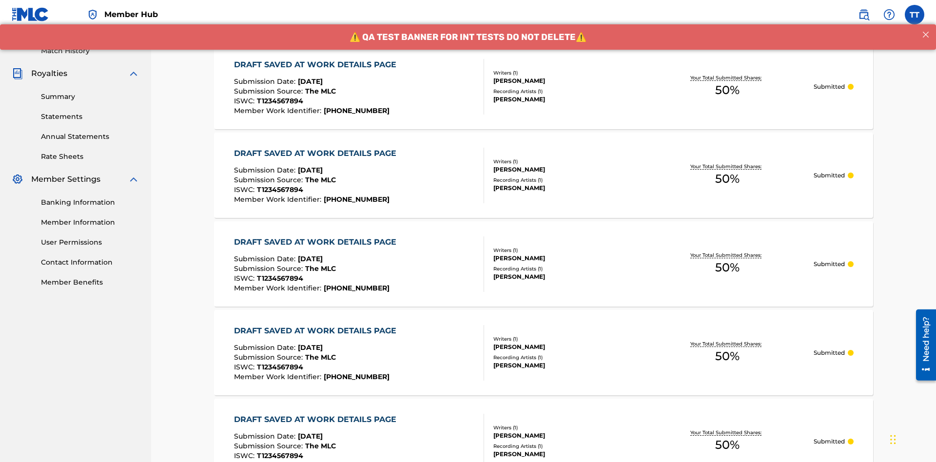
scroll to position [132, 0]
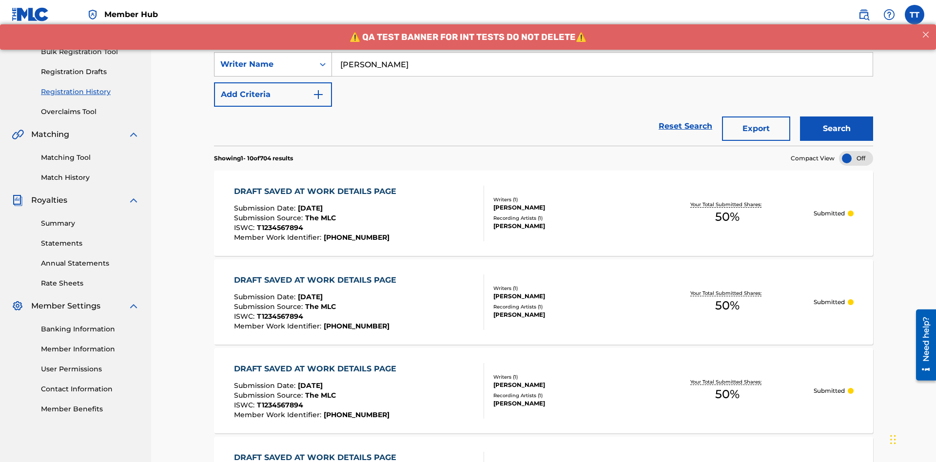
click at [264, 64] on div "Writer Name" at bounding box center [264, 64] width 88 height 12
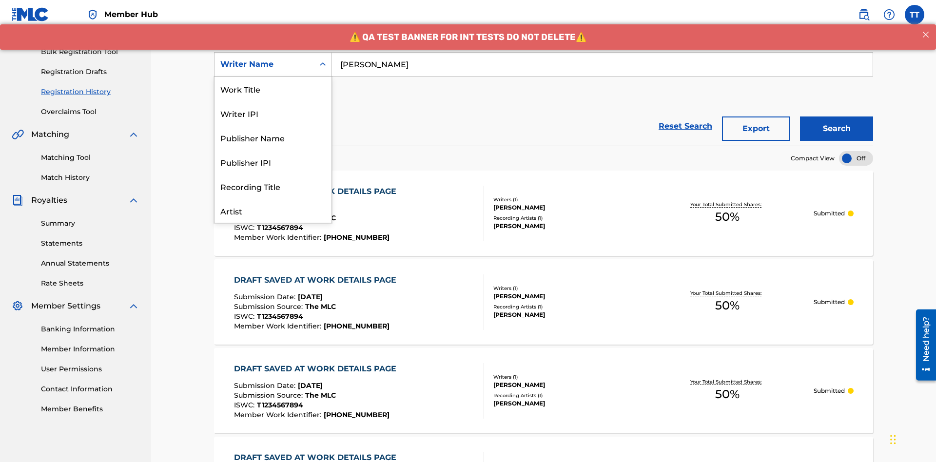
scroll to position [49, 0]
click at [273, 77] on div "Writer IPI" at bounding box center [272, 64] width 117 height 24
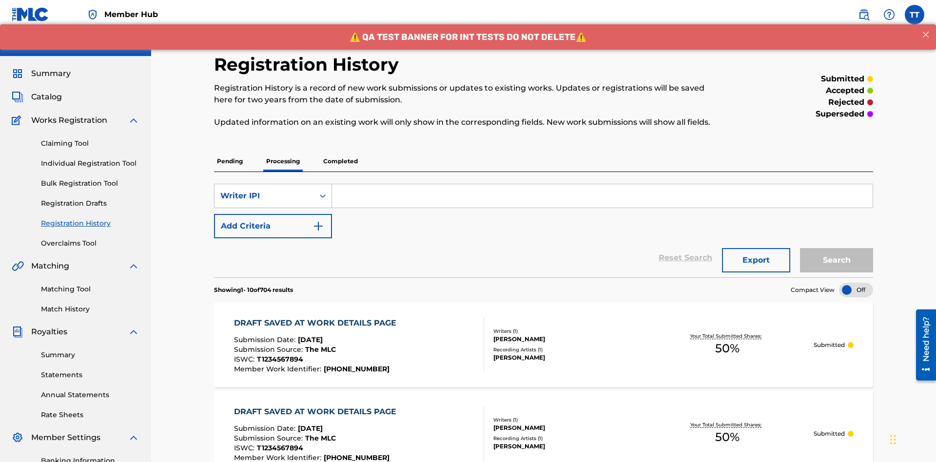
scroll to position [126, 0]
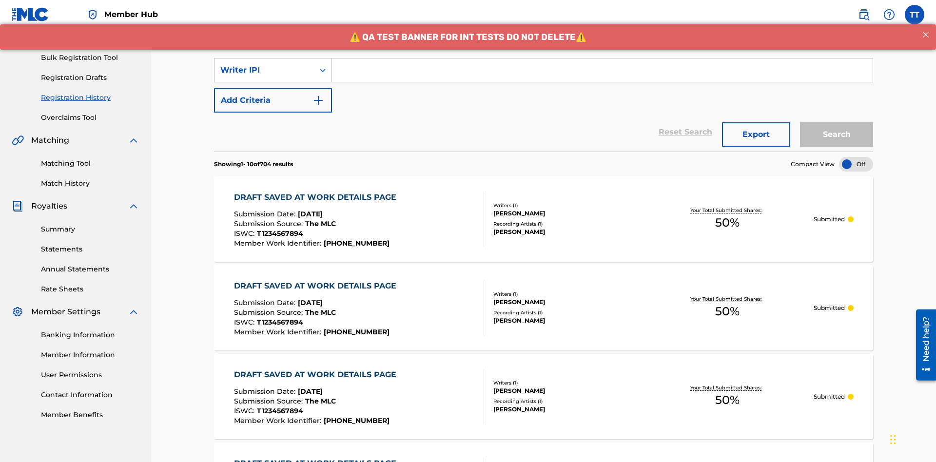
click at [602, 70] on input "Search Form" at bounding box center [602, 69] width 541 height 23
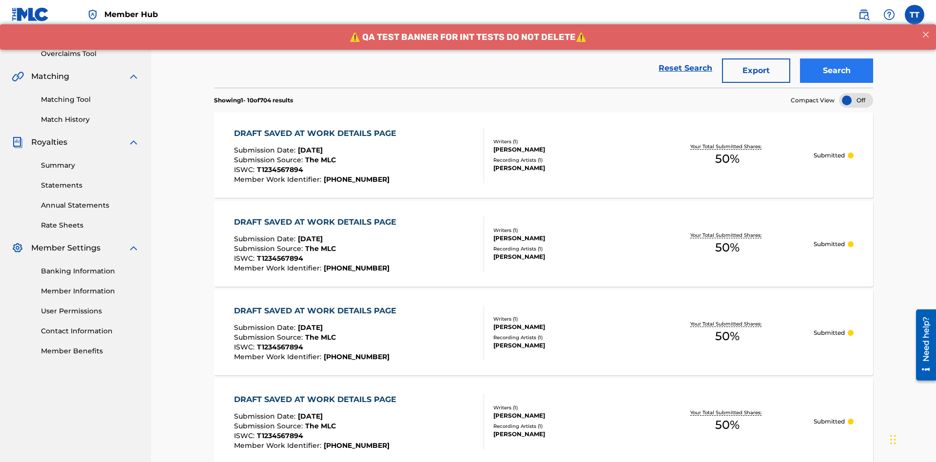
type input "00741807247"
click at [836, 71] on button "Search" at bounding box center [836, 70] width 73 height 24
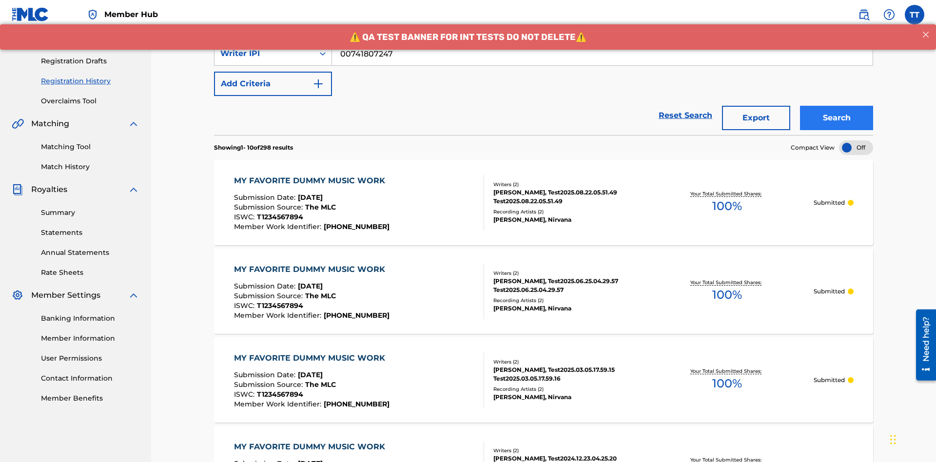
scroll to position [190, 0]
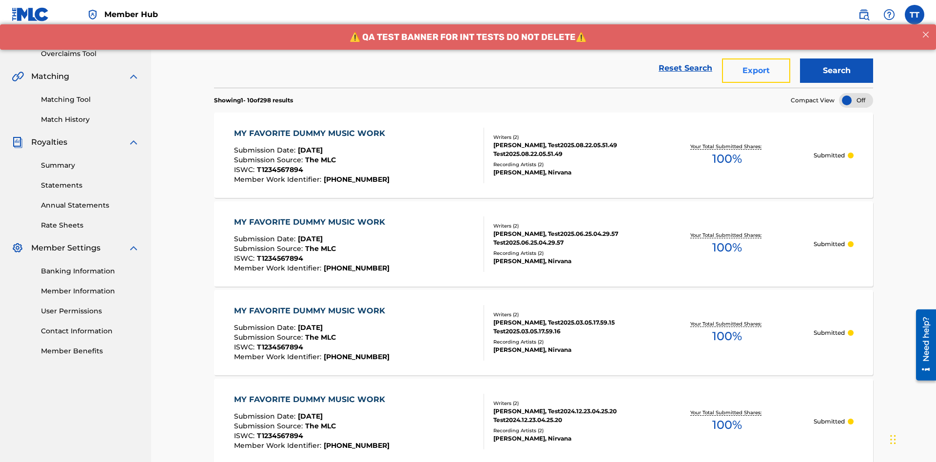
click at [756, 71] on button "Export" at bounding box center [756, 70] width 68 height 24
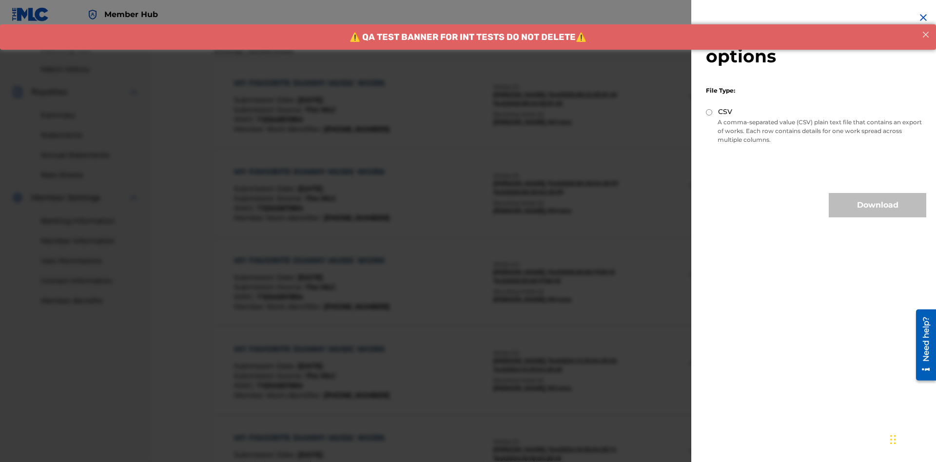
click at [709, 112] on input "CSV" at bounding box center [709, 112] width 6 height 6
radio input "true"
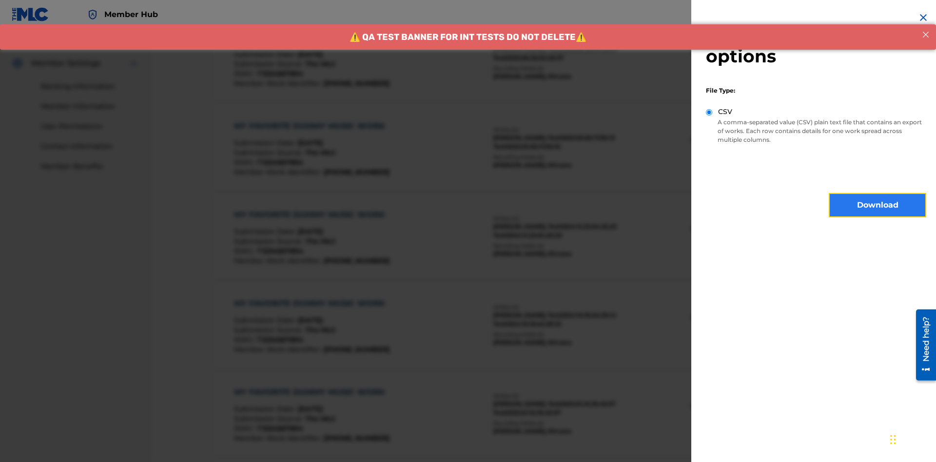
click at [877, 205] on button "Download" at bounding box center [877, 205] width 97 height 24
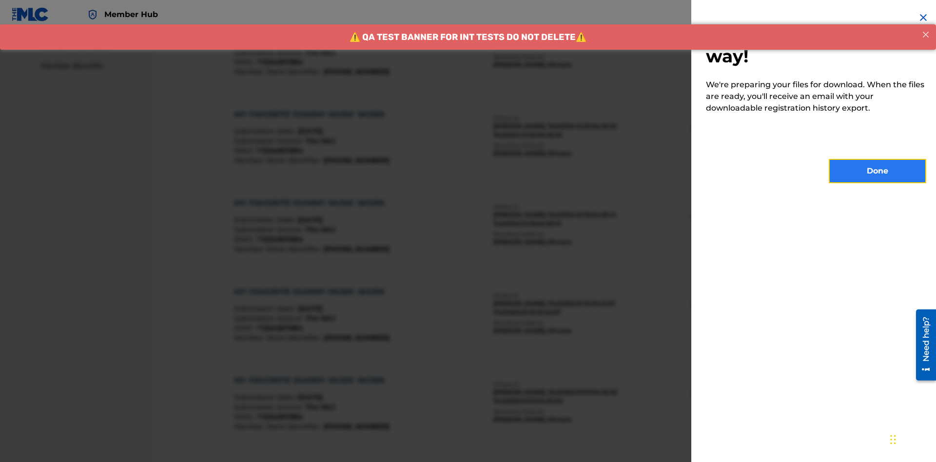
click at [877, 171] on button "Done" at bounding box center [877, 171] width 97 height 24
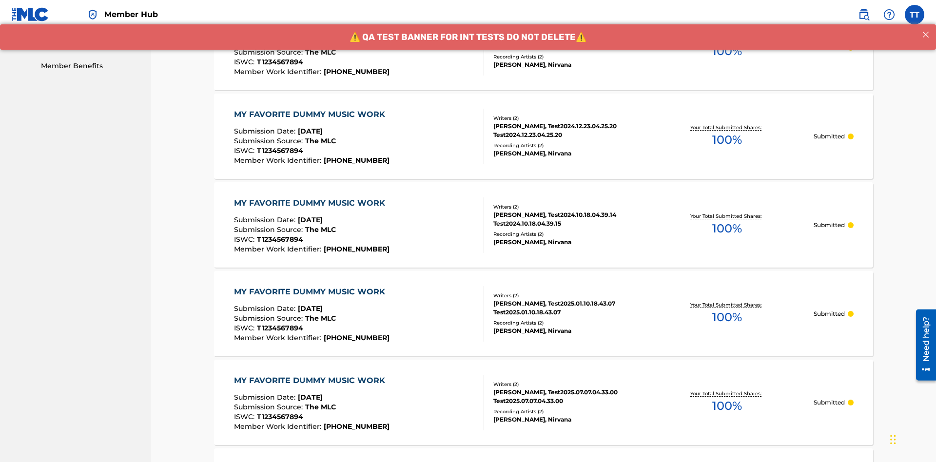
scroll to position [258, 0]
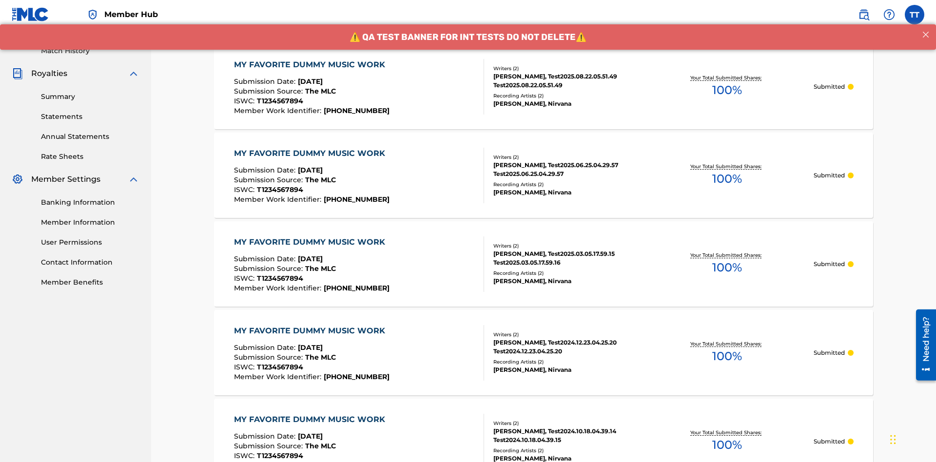
click at [311, 64] on div "MY FAVORITE DUMMY MUSIC WORK" at bounding box center [312, 65] width 156 height 12
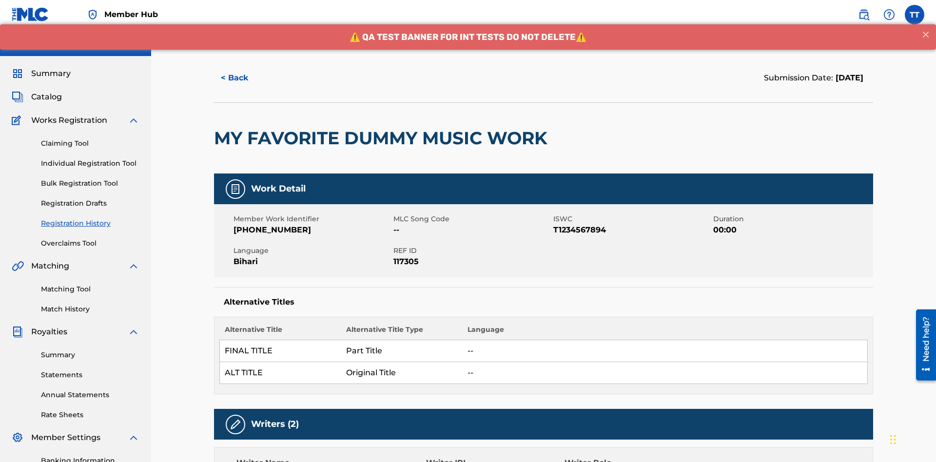
scroll to position [416, 0]
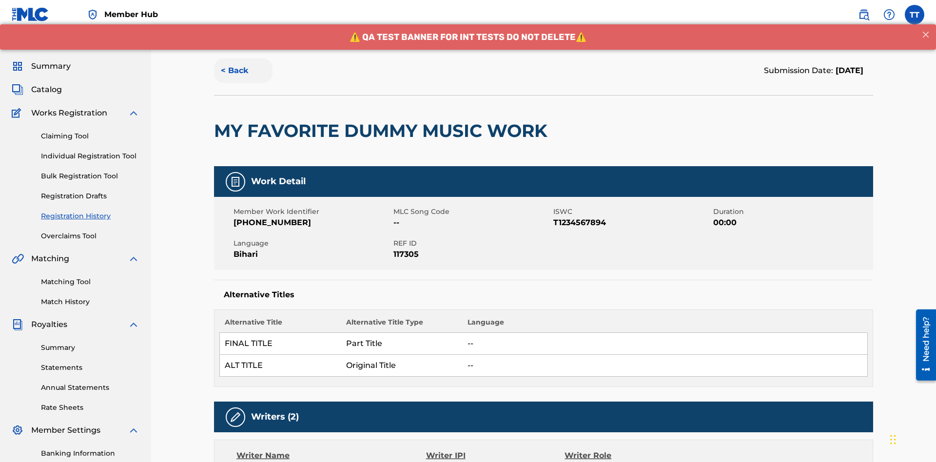
click at [243, 71] on button "< Back" at bounding box center [243, 70] width 58 height 24
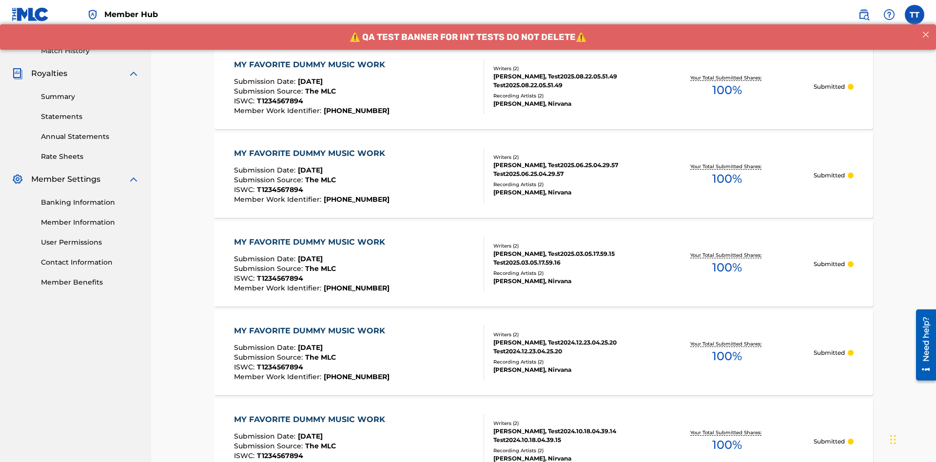
scroll to position [132, 0]
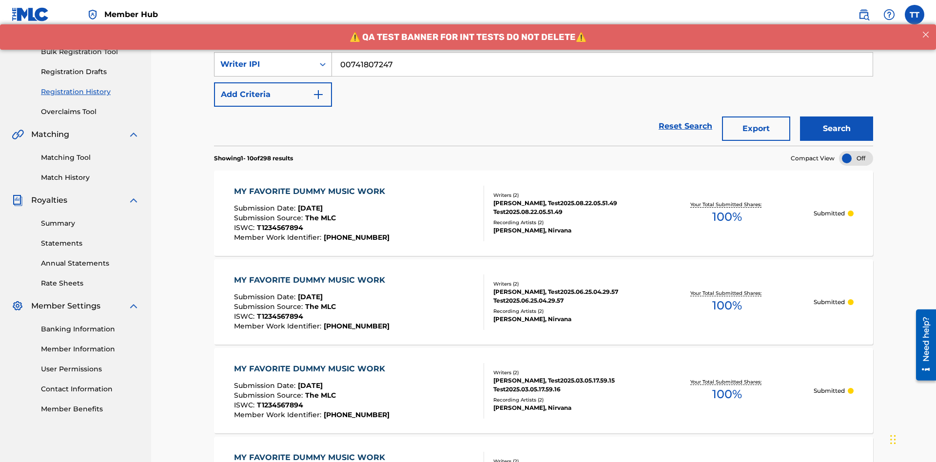
click at [264, 64] on div "Writer IPI" at bounding box center [264, 64] width 88 height 12
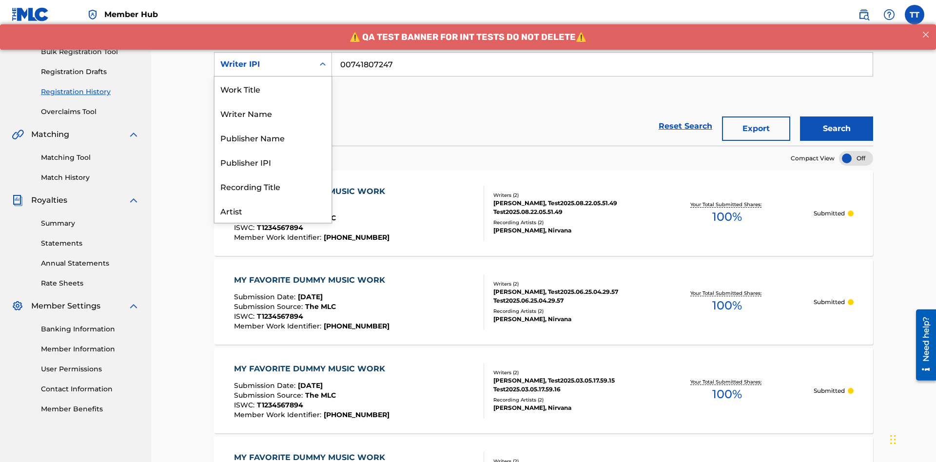
scroll to position [49, 0]
click at [273, 89] on div "Publisher Name" at bounding box center [272, 89] width 117 height 24
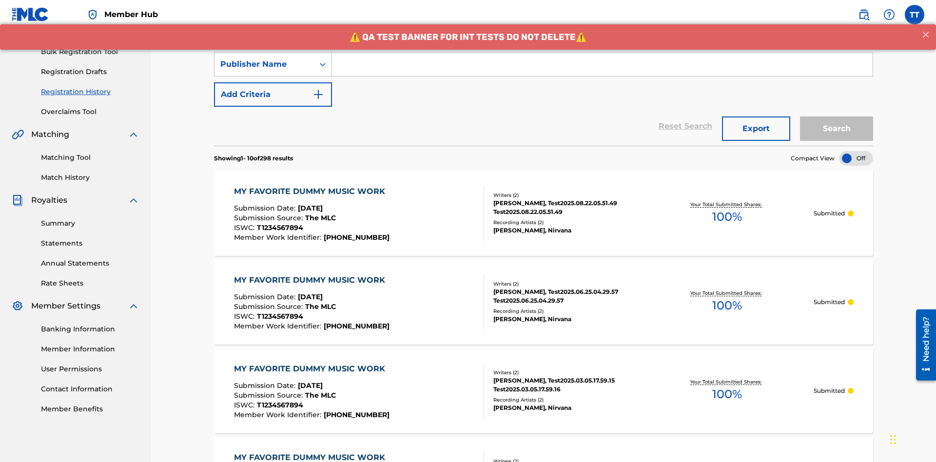
scroll to position [126, 0]
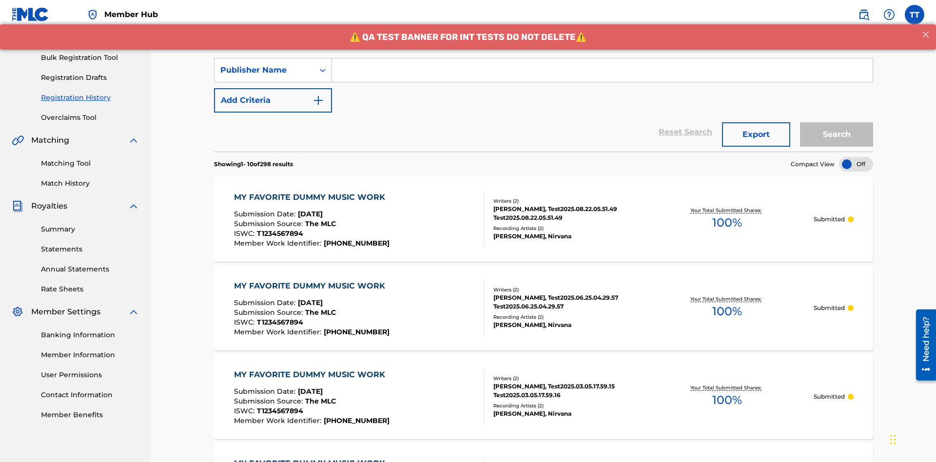
click at [602, 70] on input "Search Form" at bounding box center [602, 69] width 541 height 23
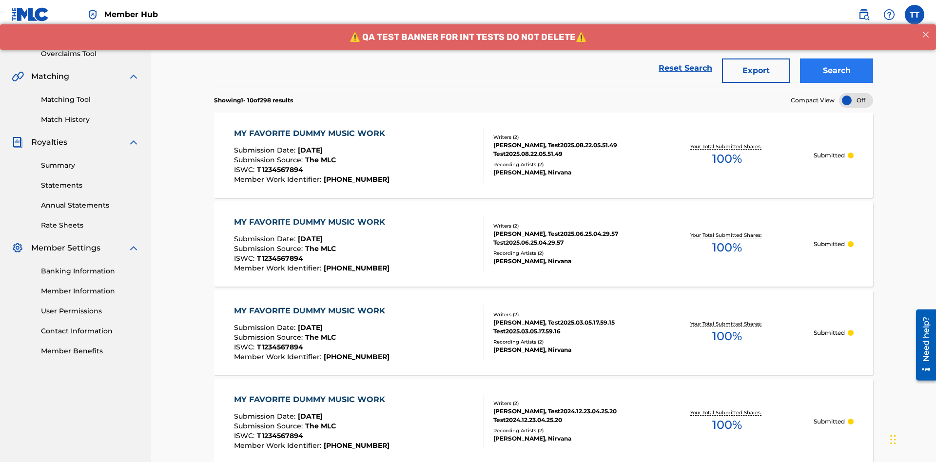
type input "CALACA"
click at [836, 71] on button "Search" at bounding box center [836, 70] width 73 height 24
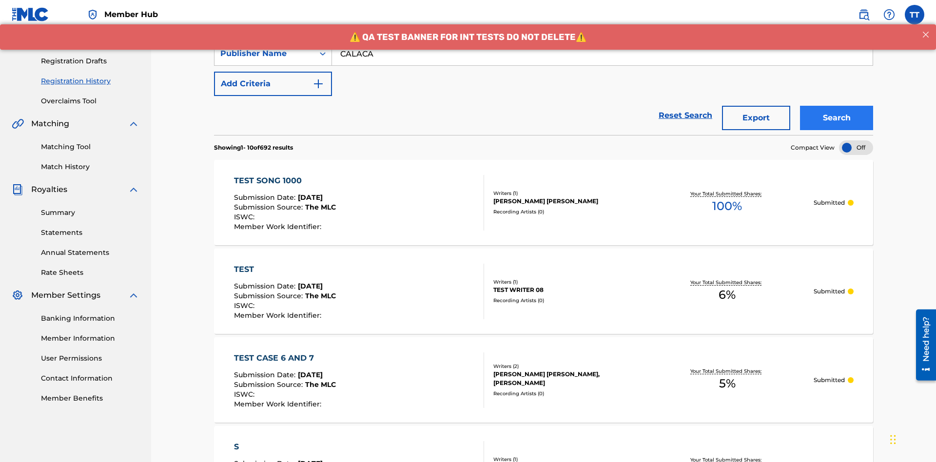
scroll to position [190, 0]
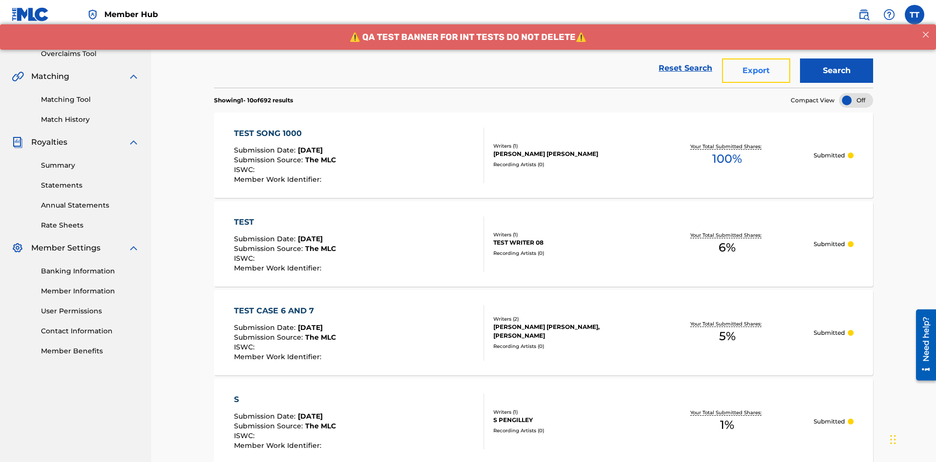
click at [756, 71] on button "Export" at bounding box center [756, 70] width 68 height 24
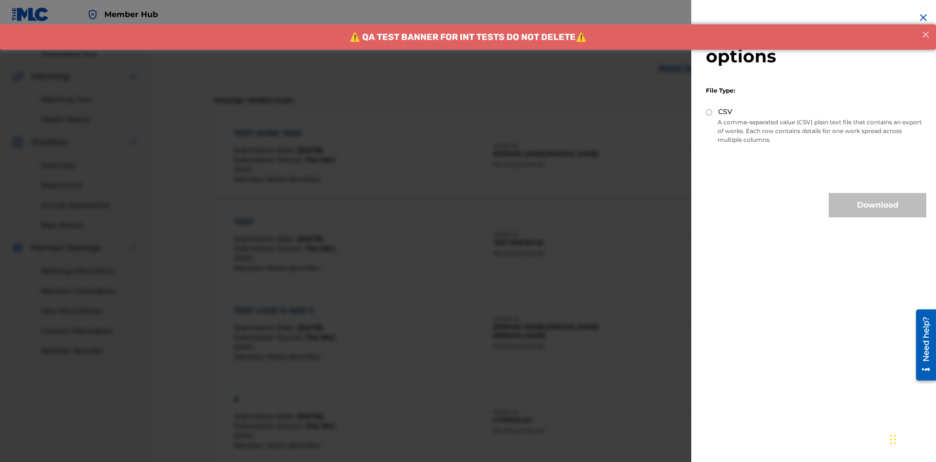
click at [709, 112] on input "CSV" at bounding box center [709, 112] width 6 height 6
radio input "true"
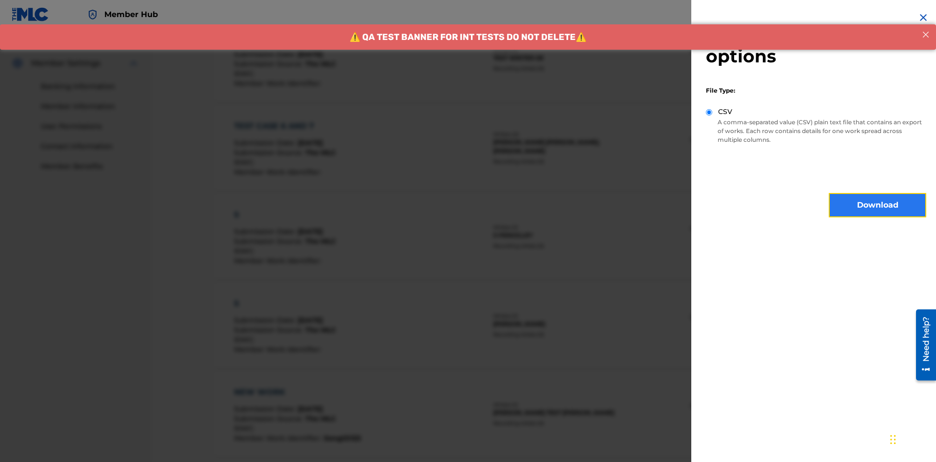
click at [877, 205] on button "Download" at bounding box center [877, 205] width 97 height 24
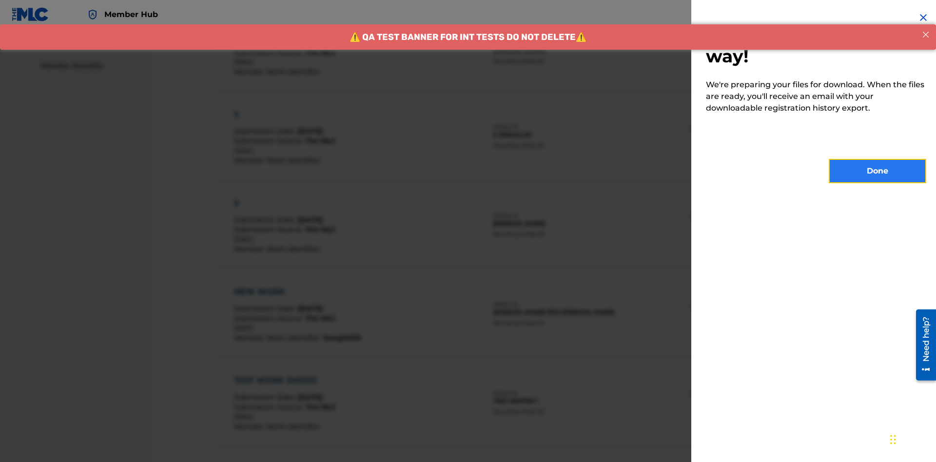
click at [877, 171] on button "Done" at bounding box center [877, 171] width 97 height 24
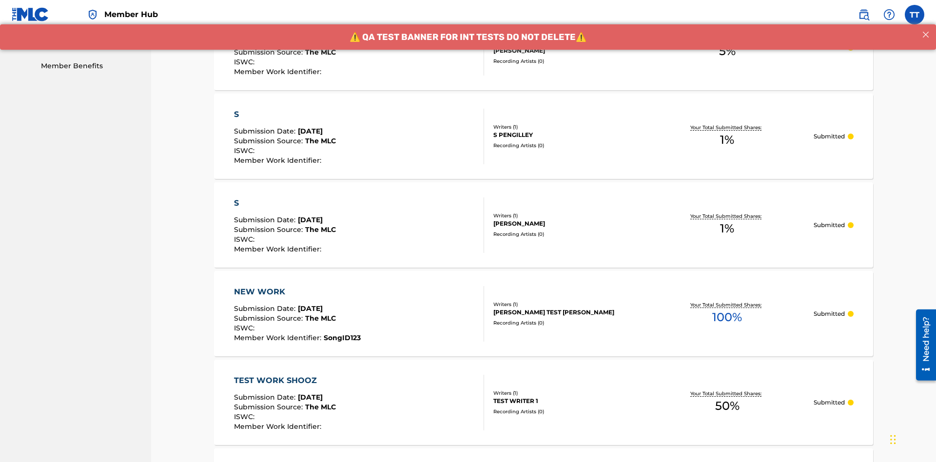
scroll to position [258, 0]
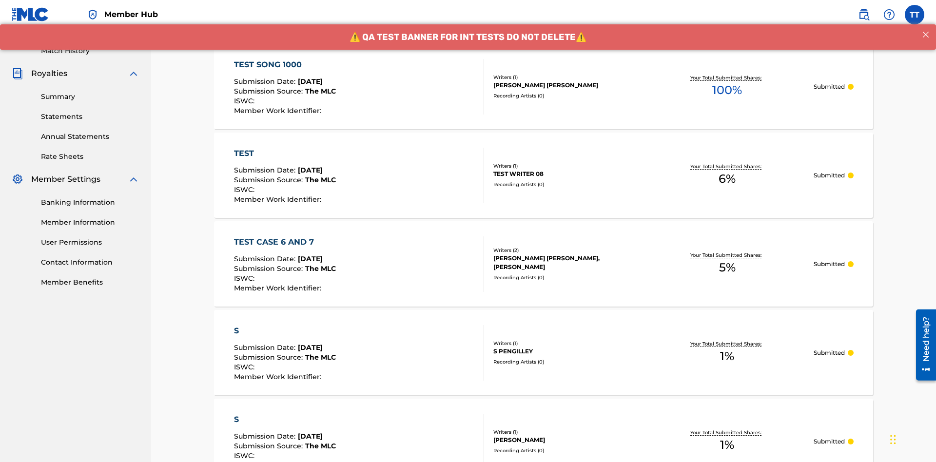
click at [286, 64] on div "TEST SONG 1000" at bounding box center [285, 65] width 102 height 12
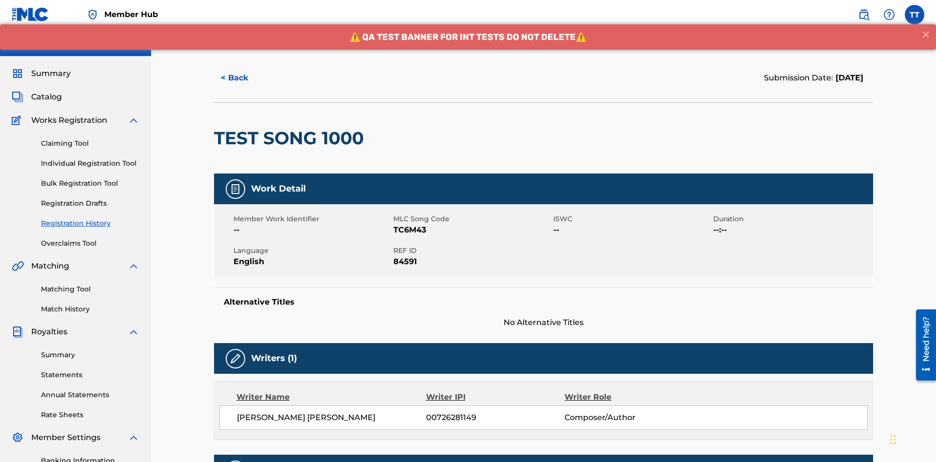
scroll to position [255, 0]
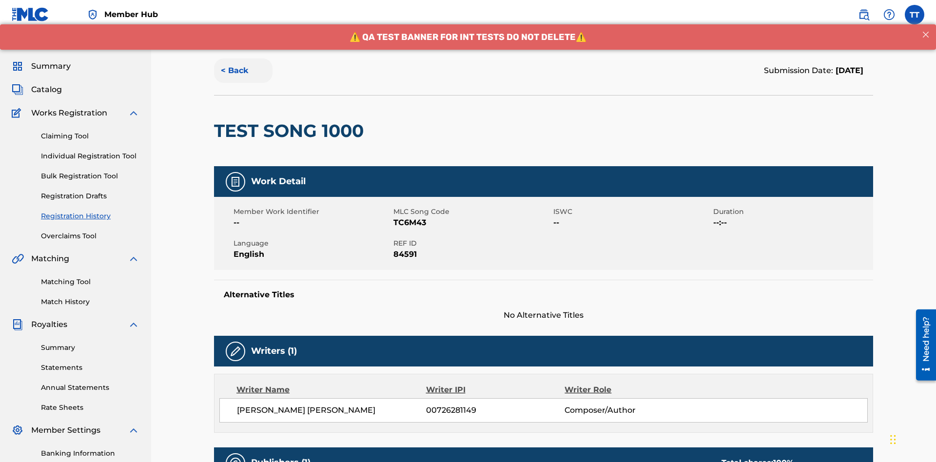
click at [243, 71] on button "< Back" at bounding box center [243, 70] width 58 height 24
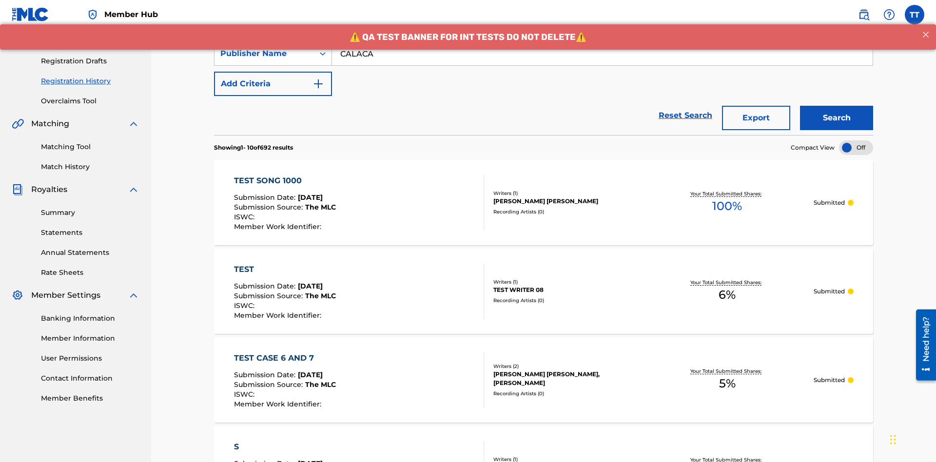
scroll to position [132, 0]
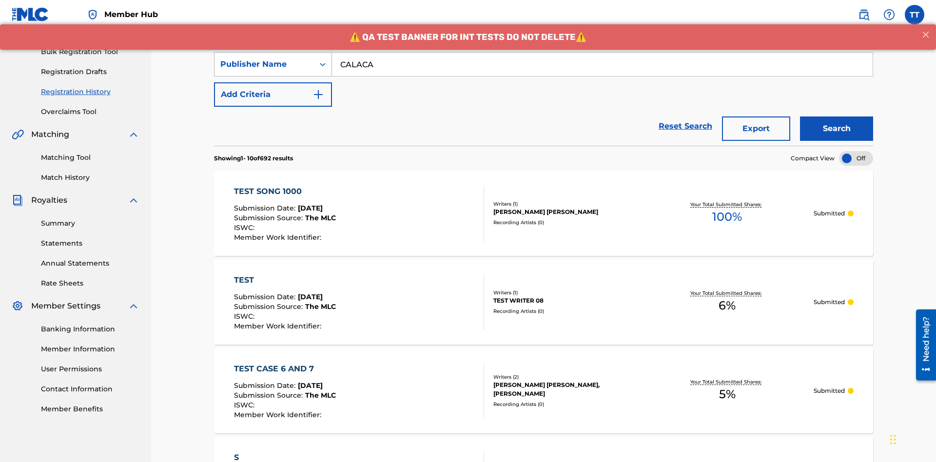
click at [264, 64] on div "Publisher Name" at bounding box center [264, 64] width 88 height 12
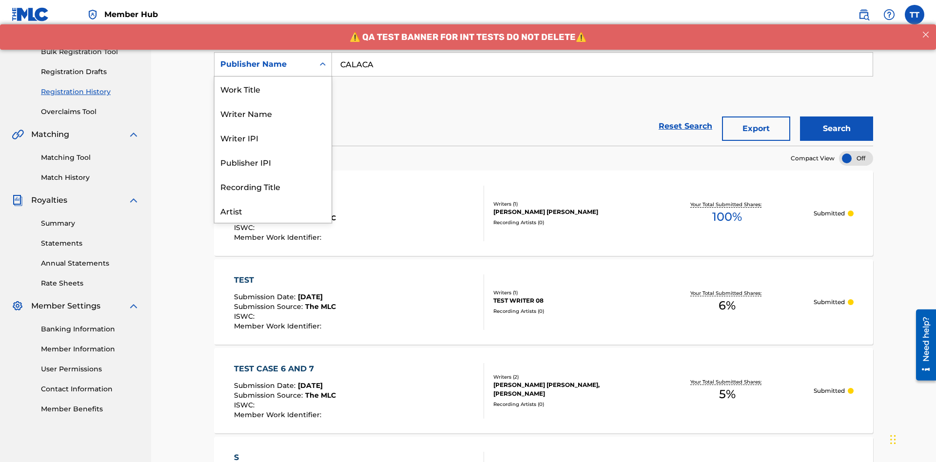
scroll to position [49, 0]
click at [273, 113] on div "Publisher IPI" at bounding box center [272, 113] width 117 height 24
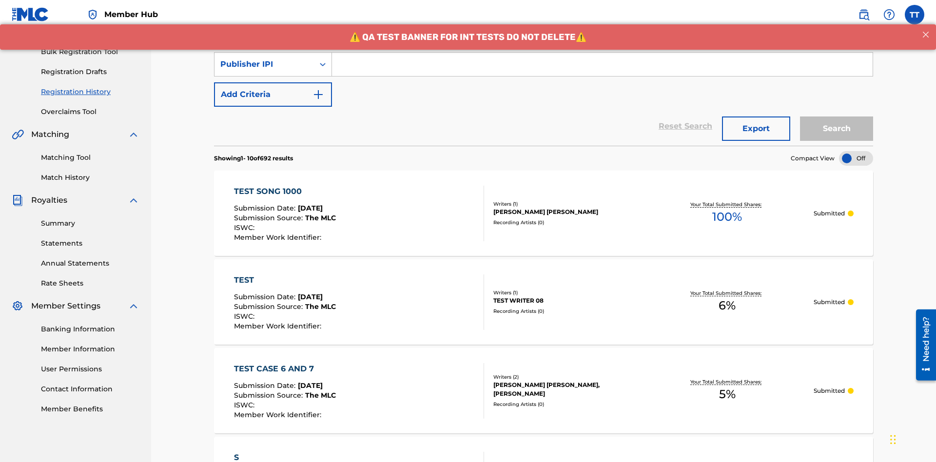
scroll to position [126, 0]
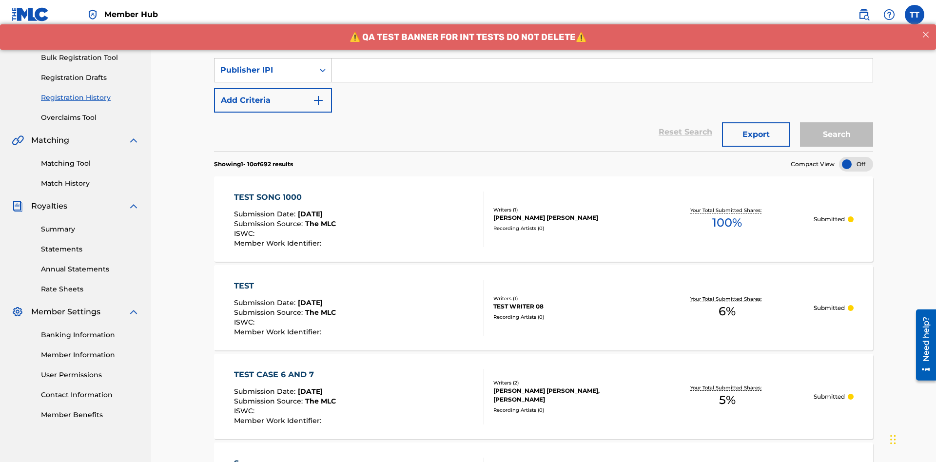
click at [602, 70] on input "Search Form" at bounding box center [602, 69] width 541 height 23
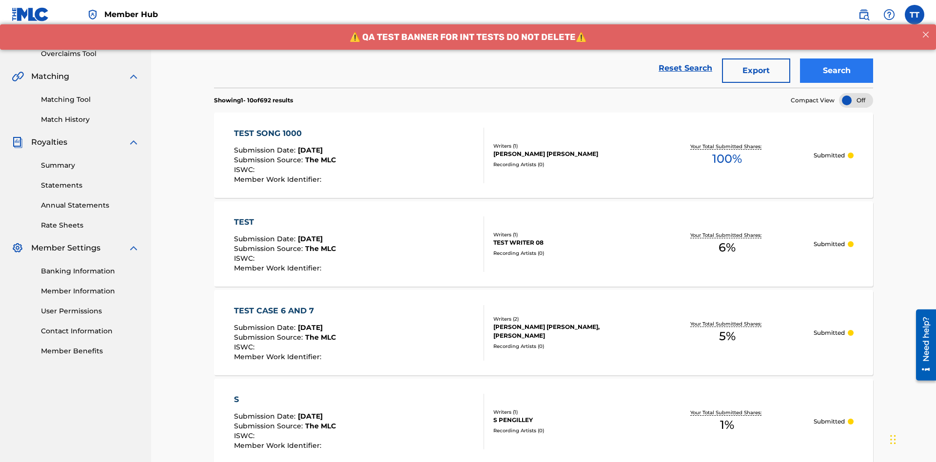
type input "00214463592"
click at [836, 71] on button "Search" at bounding box center [836, 70] width 73 height 24
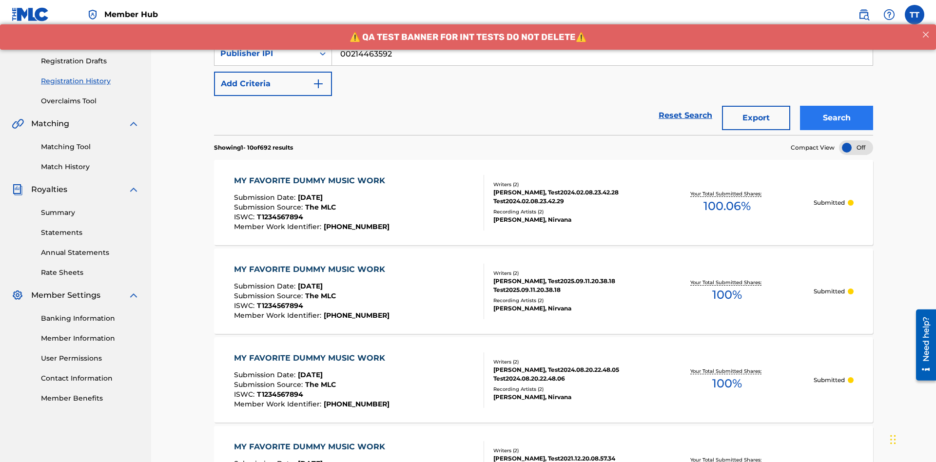
scroll to position [190, 0]
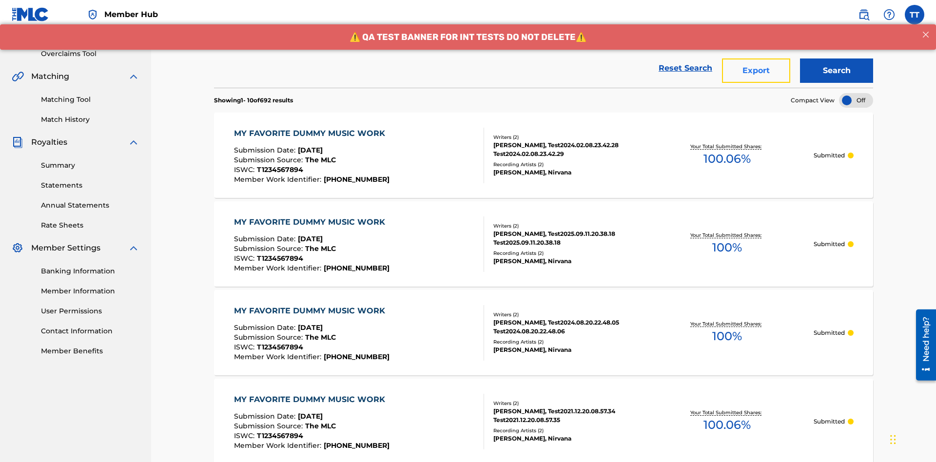
click at [756, 71] on button "Export" at bounding box center [756, 70] width 68 height 24
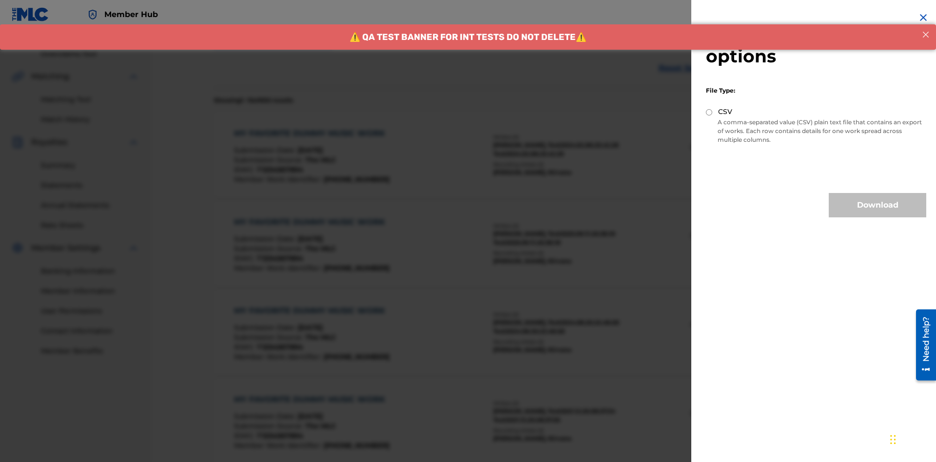
click at [709, 112] on input "CSV" at bounding box center [709, 112] width 6 height 6
radio input "true"
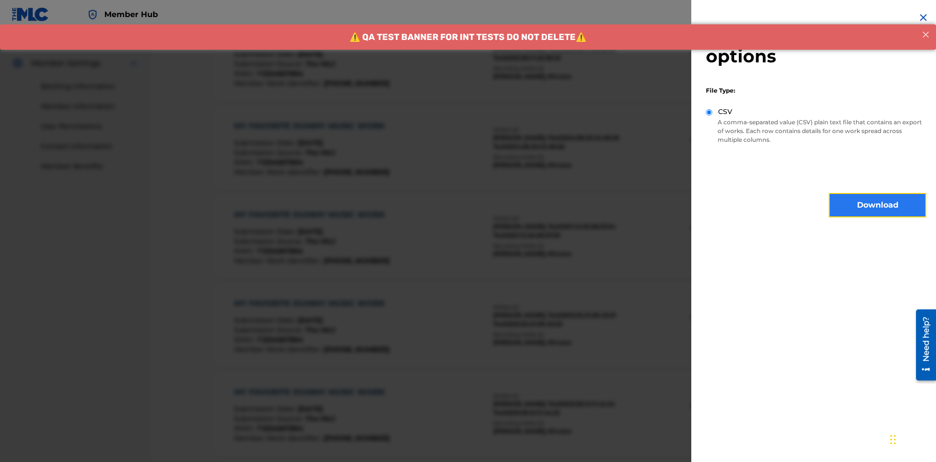
click at [877, 205] on button "Download" at bounding box center [877, 205] width 97 height 24
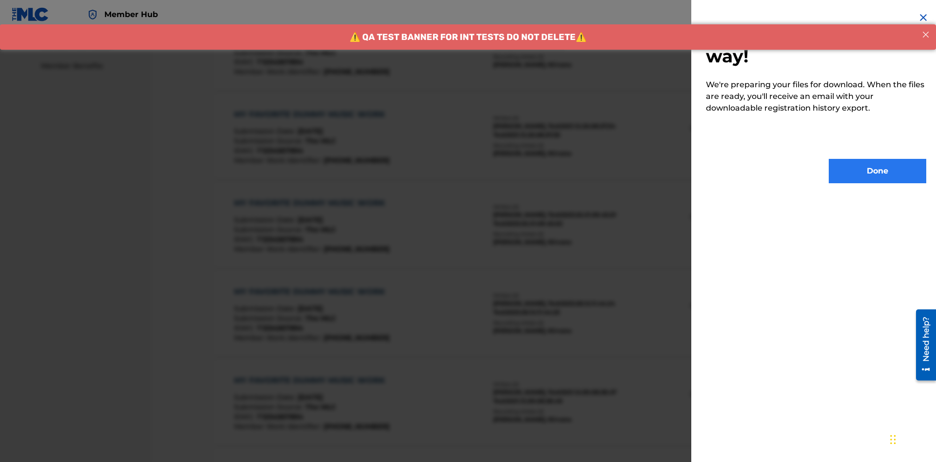
click at [877, 171] on button "Done" at bounding box center [877, 171] width 97 height 24
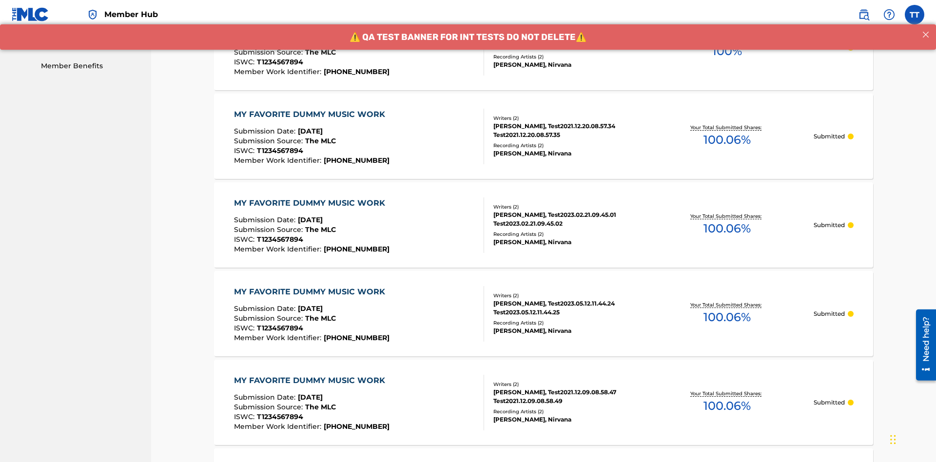
scroll to position [258, 0]
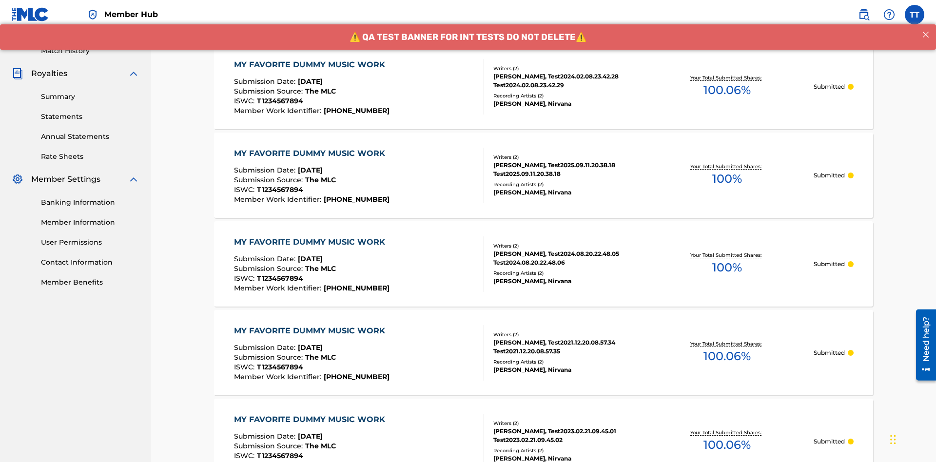
click at [311, 64] on div "MY FAVORITE DUMMY MUSIC WORK" at bounding box center [312, 65] width 156 height 12
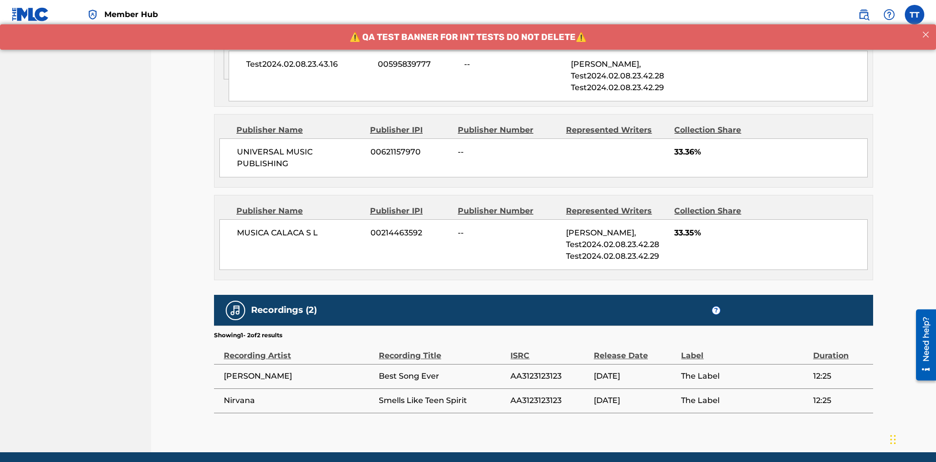
scroll to position [623, 0]
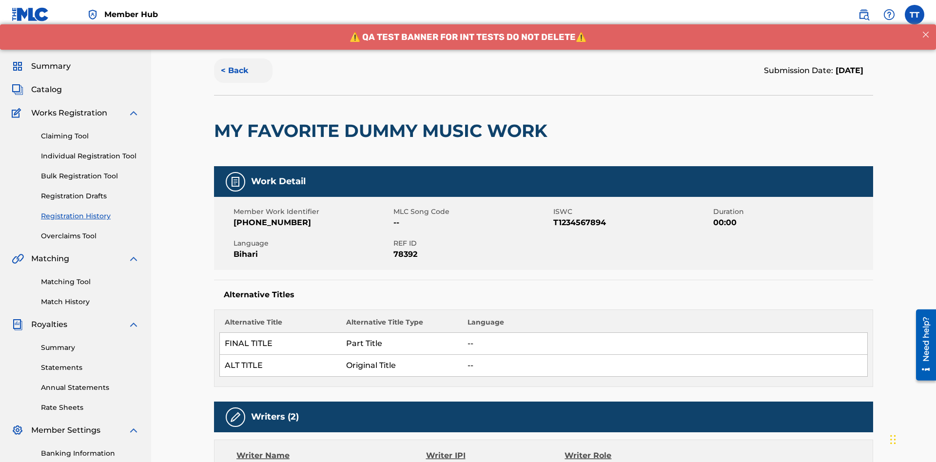
click at [243, 71] on button "< Back" at bounding box center [243, 70] width 58 height 24
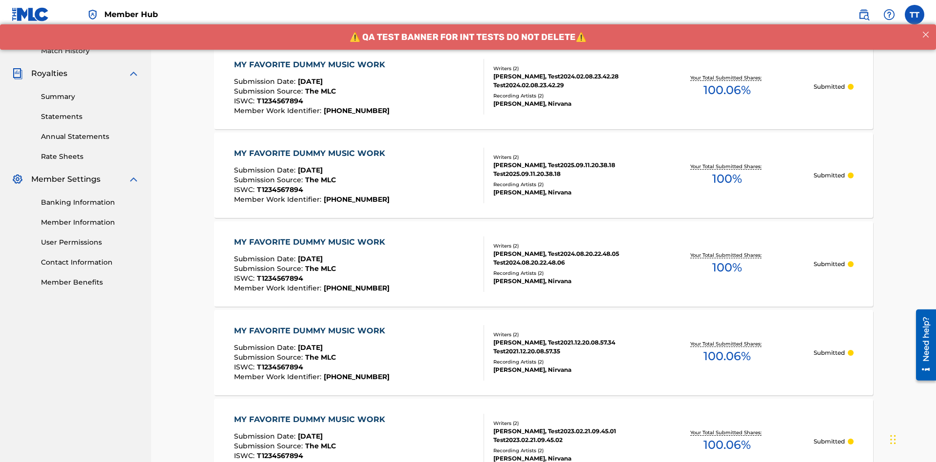
scroll to position [132, 0]
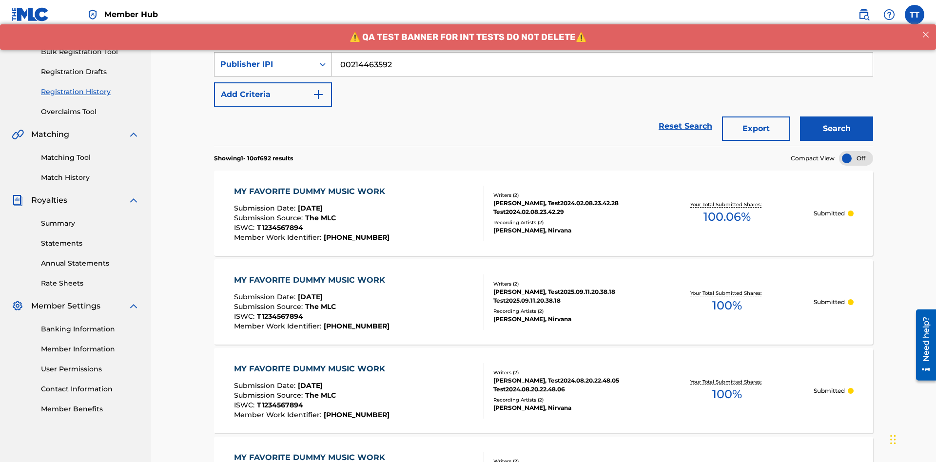
click at [264, 64] on div "Publisher IPI" at bounding box center [264, 64] width 88 height 12
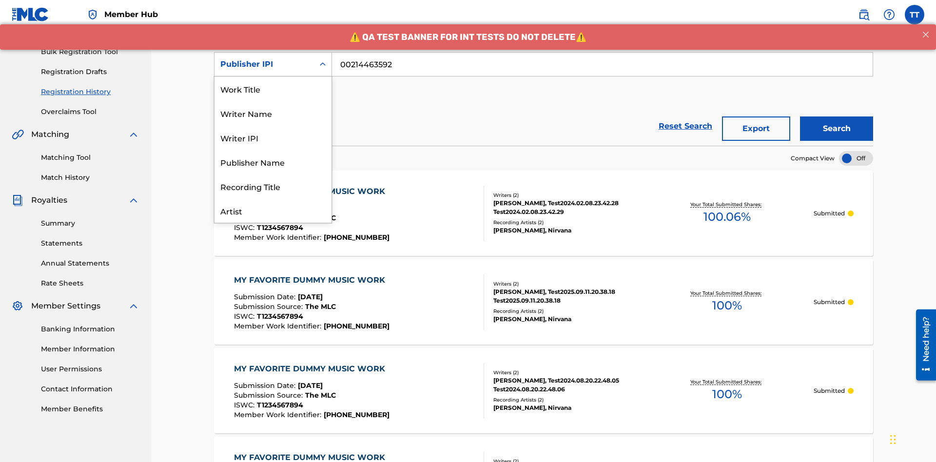
scroll to position [49, 0]
click at [273, 162] on div "Artist" at bounding box center [272, 162] width 117 height 24
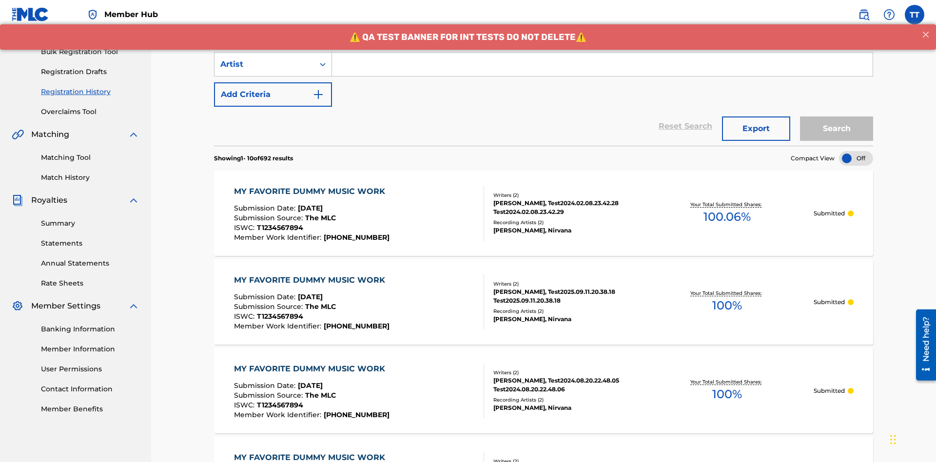
scroll to position [126, 0]
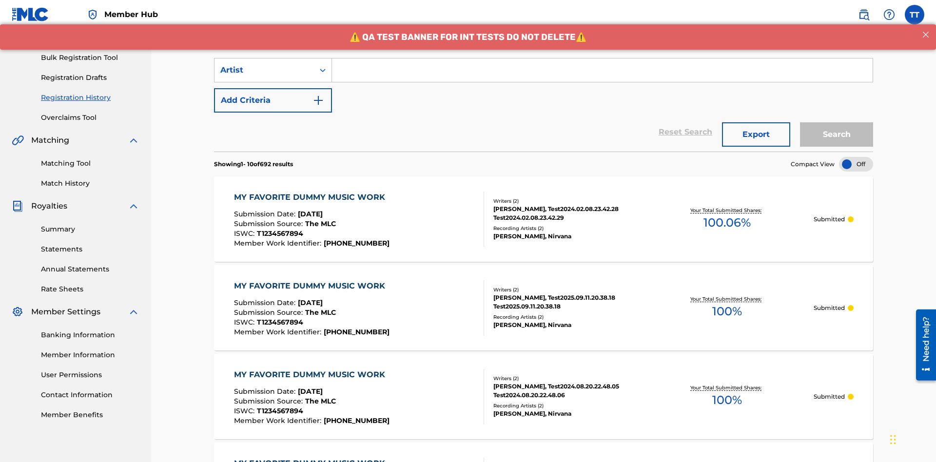
click at [602, 70] on input "Search Form" at bounding box center [602, 69] width 541 height 23
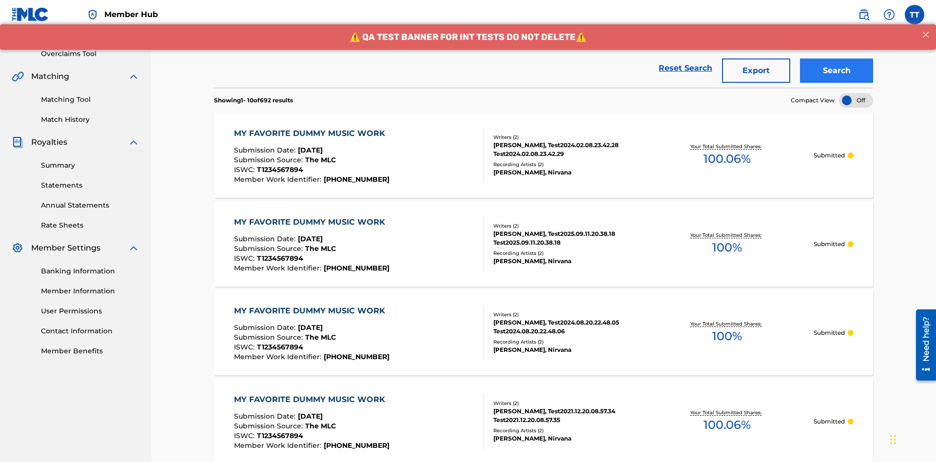
type input "[PERSON_NAME]"
click at [836, 71] on button "Search" at bounding box center [836, 70] width 73 height 24
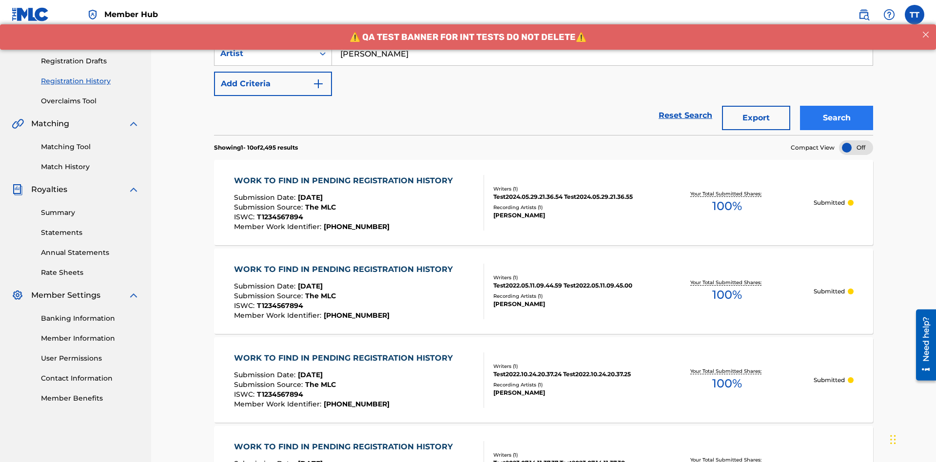
scroll to position [190, 0]
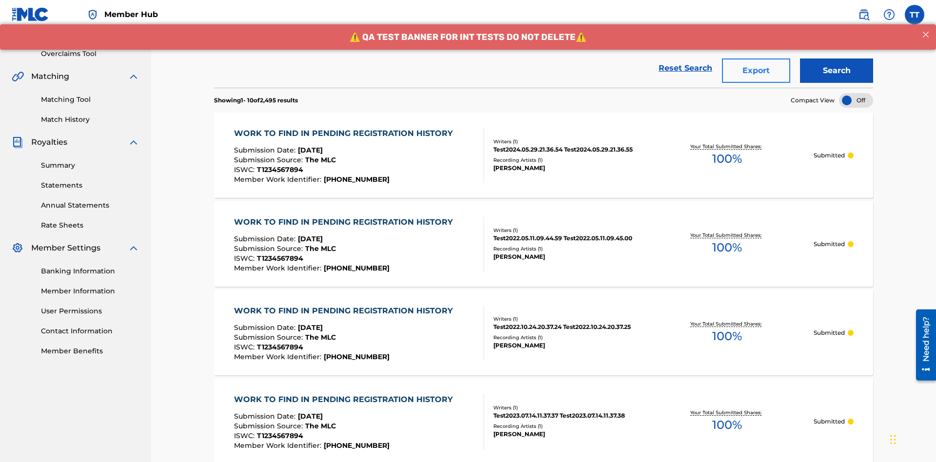
click at [756, 71] on button "Export" at bounding box center [756, 70] width 68 height 24
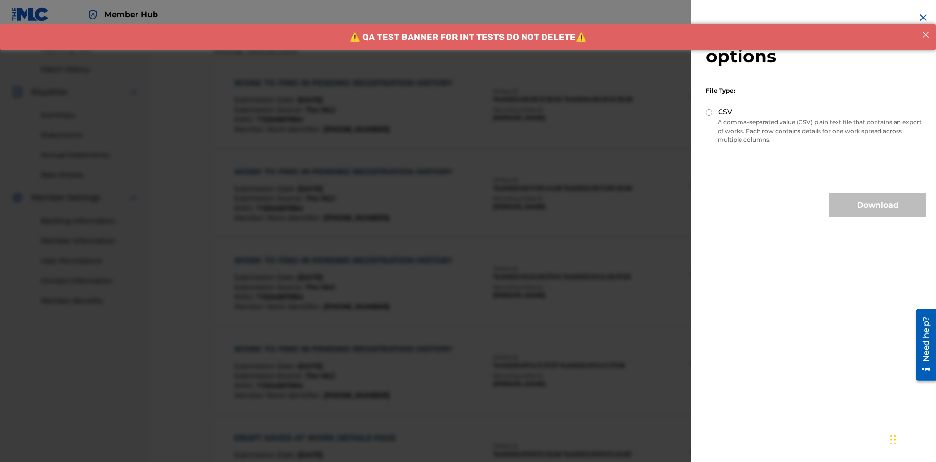
click at [709, 112] on input "CSV" at bounding box center [709, 112] width 6 height 6
radio input "true"
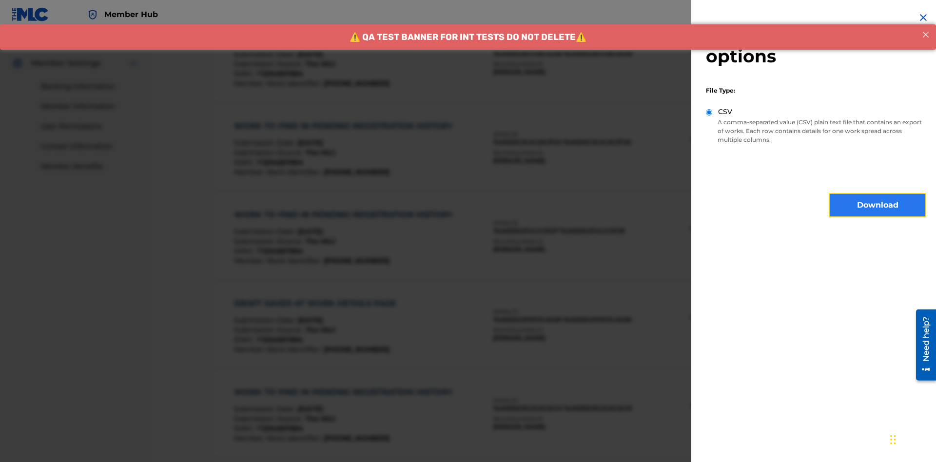
click at [877, 205] on button "Download" at bounding box center [877, 205] width 97 height 24
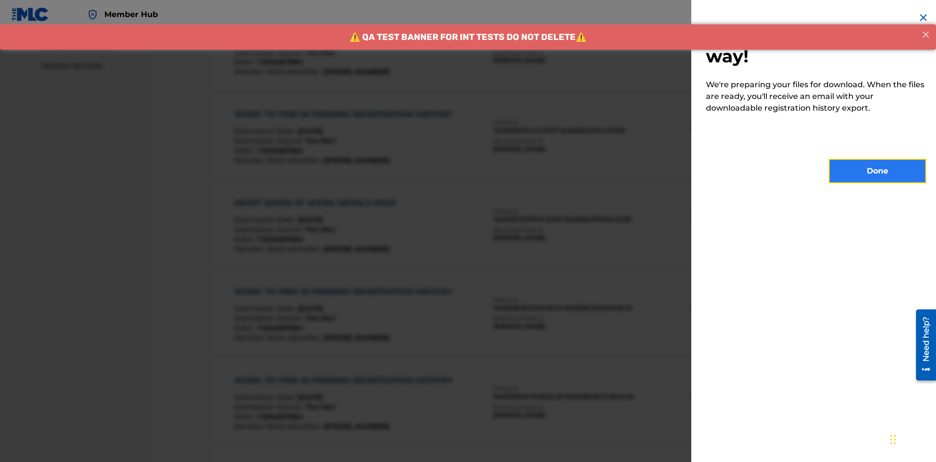
click at [877, 171] on button "Done" at bounding box center [877, 171] width 97 height 24
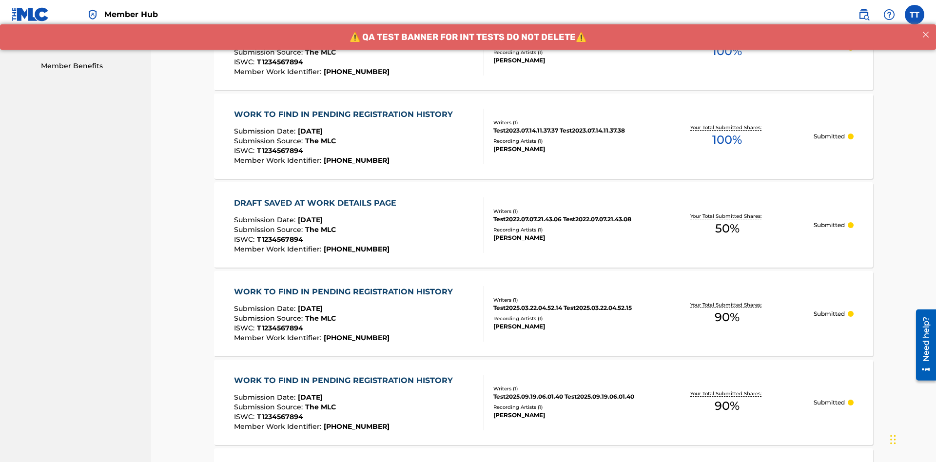
scroll to position [258, 0]
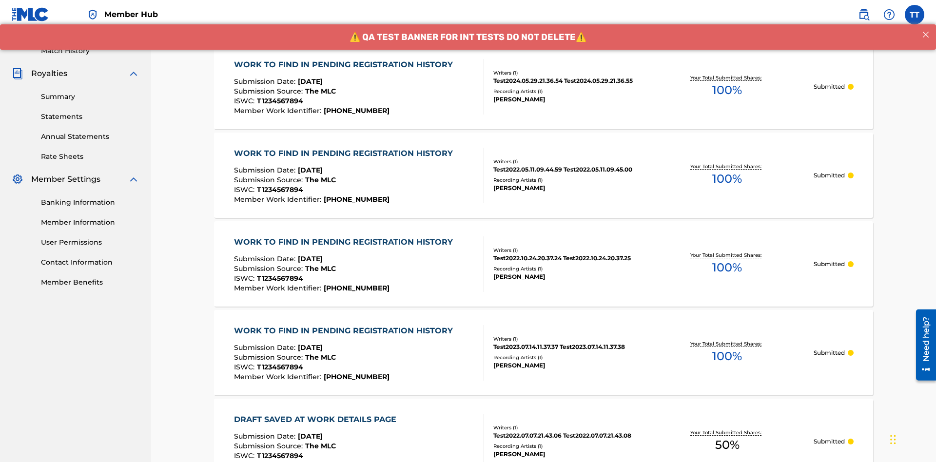
click at [344, 64] on div "WORK TO FIND IN PENDING REGISTRATION HISTORY" at bounding box center [346, 65] width 224 height 12
